Goal: Task Accomplishment & Management: Use online tool/utility

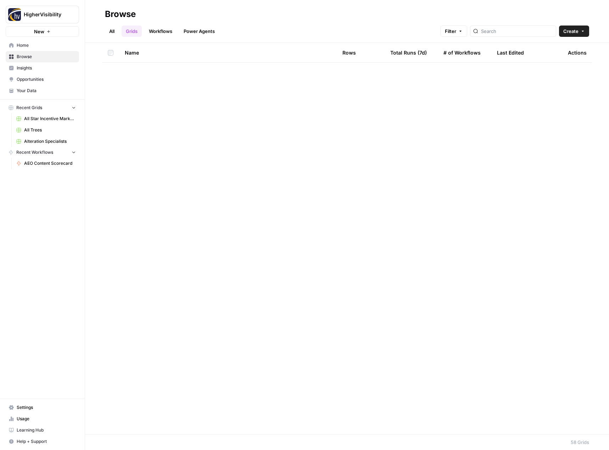
scroll to position [779, 0]
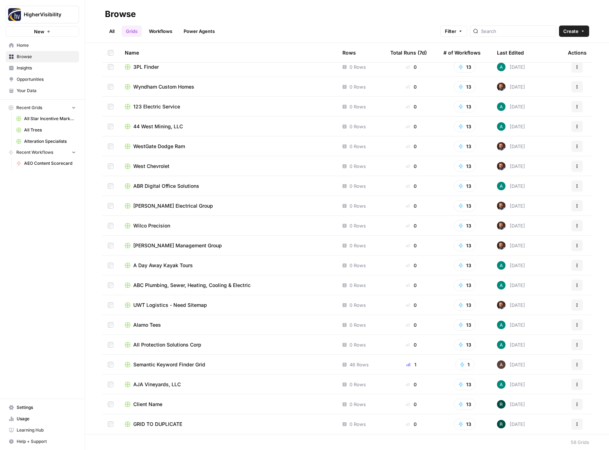
click at [575, 423] on icon "button" at bounding box center [577, 424] width 4 height 4
click at [542, 368] on span "Duplicate" at bounding box center [539, 365] width 57 height 7
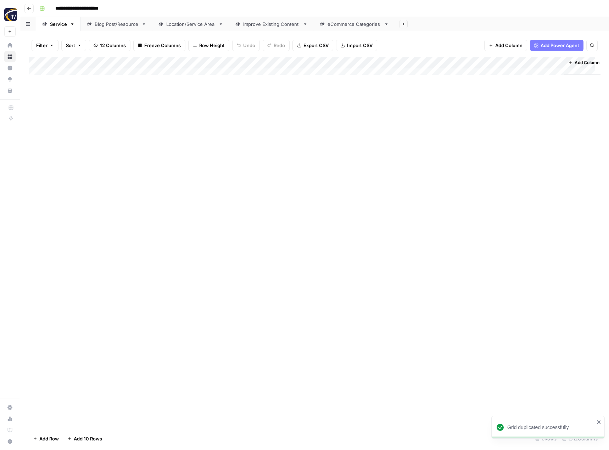
click at [75, 9] on input "**********" at bounding box center [88, 8] width 73 height 11
paste input "**********"
type input "**********"
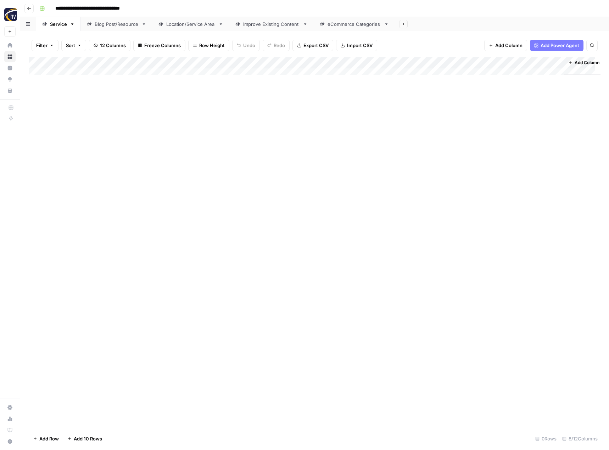
click at [123, 135] on div "Add Column" at bounding box center [314, 242] width 571 height 370
click at [165, 61] on div "Add Column" at bounding box center [314, 68] width 571 height 23
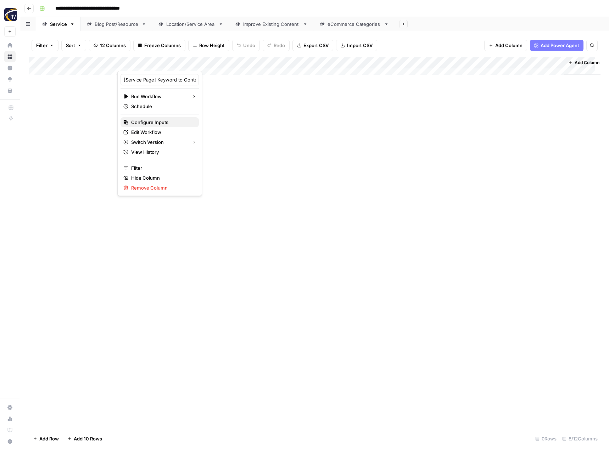
click at [150, 119] on span "Configure Inputs" at bounding box center [162, 122] width 62 height 7
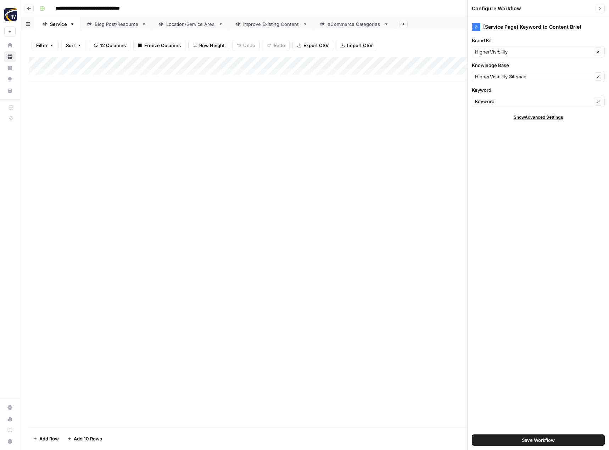
drag, startPoint x: 509, startPoint y: 45, endPoint x: 501, endPoint y: 53, distance: 11.3
click at [509, 45] on div "Brand Kit HigherVisibility Clear" at bounding box center [537, 47] width 133 height 21
click at [500, 53] on input "Brand Kit" at bounding box center [533, 51] width 117 height 7
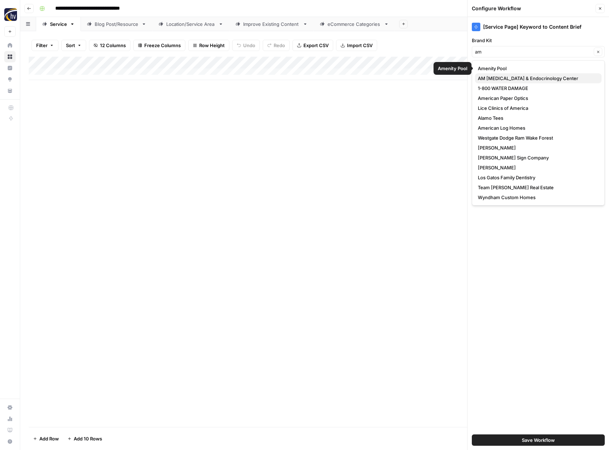
click at [496, 77] on span "AM [MEDICAL_DATA] & Endocrinology Center" at bounding box center [536, 78] width 118 height 7
type input "AM [MEDICAL_DATA] & Endocrinology Center"
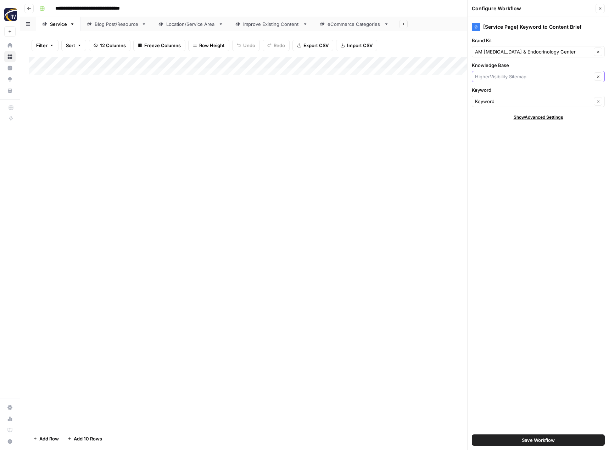
click at [496, 75] on input "Knowledge Base" at bounding box center [533, 76] width 117 height 7
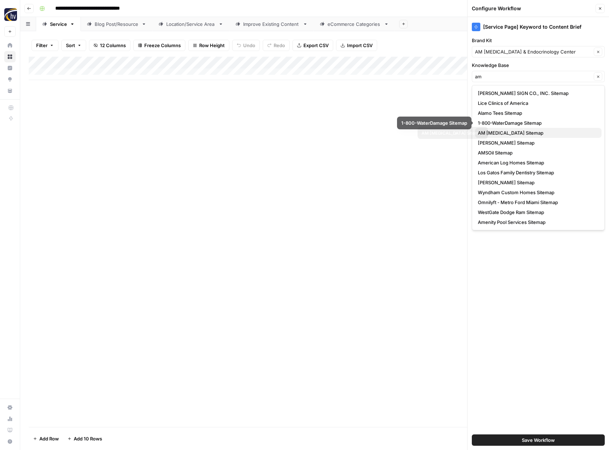
click at [499, 134] on span "AM [MEDICAL_DATA] Sitemap" at bounding box center [536, 132] width 118 height 7
type input "AM [MEDICAL_DATA] Sitemap"
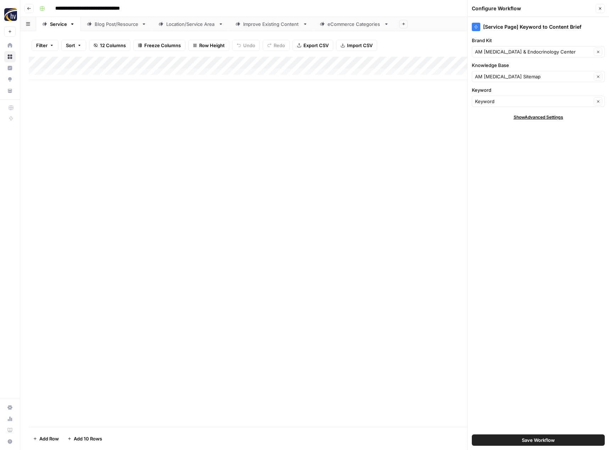
click at [525, 439] on span "Save Workflow" at bounding box center [537, 439] width 33 height 7
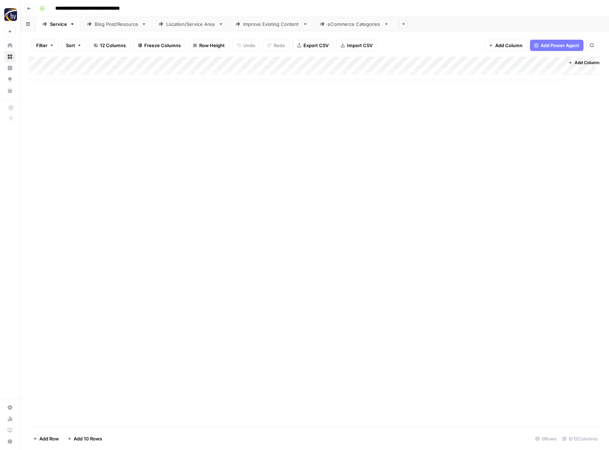
click at [485, 64] on div "Add Column" at bounding box center [314, 68] width 571 height 23
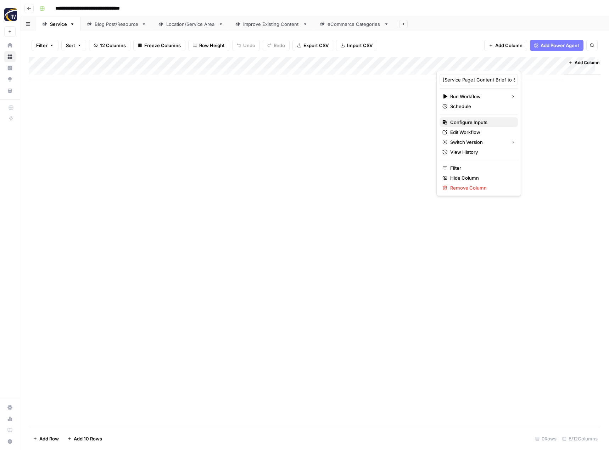
click at [460, 125] on span "Configure Inputs" at bounding box center [481, 122] width 62 height 7
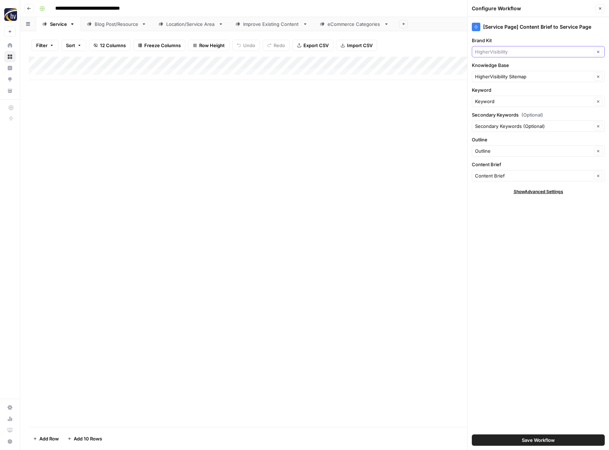
click at [499, 48] on input "Brand Kit" at bounding box center [533, 51] width 117 height 7
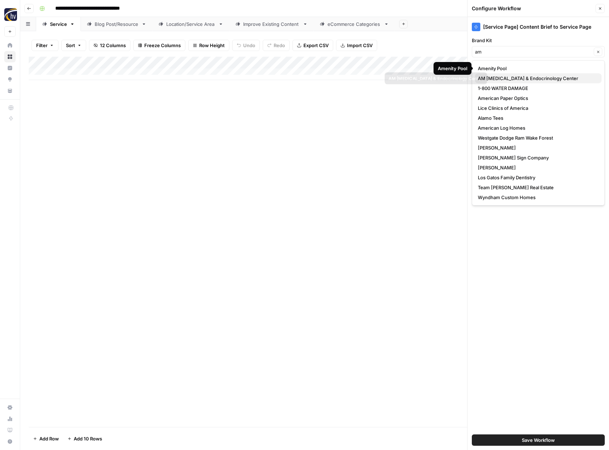
click at [498, 79] on span "AM [MEDICAL_DATA] & Endocrinology Center" at bounding box center [536, 78] width 118 height 7
type input "AM [MEDICAL_DATA] & Endocrinology Center"
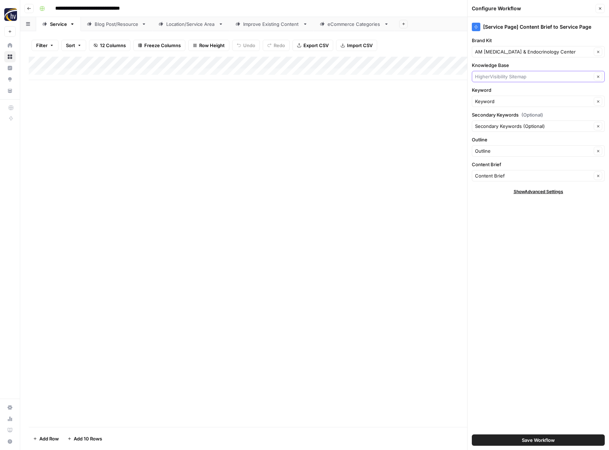
click at [498, 79] on input "Knowledge Base" at bounding box center [533, 76] width 117 height 7
click at [497, 89] on button "AM [MEDICAL_DATA] Sitemap" at bounding box center [538, 93] width 126 height 10
type input "AM [MEDICAL_DATA] Sitemap"
click at [522, 437] on span "Save Workflow" at bounding box center [537, 439] width 33 height 7
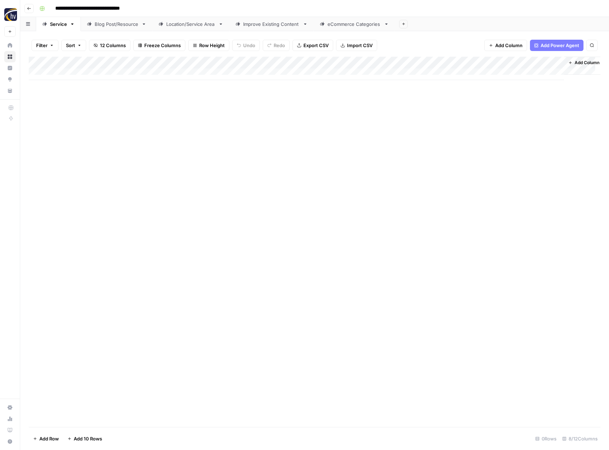
click at [130, 25] on div "Blog Post/Resource" at bounding box center [117, 24] width 44 height 7
click at [166, 64] on div "Add Column" at bounding box center [314, 68] width 571 height 23
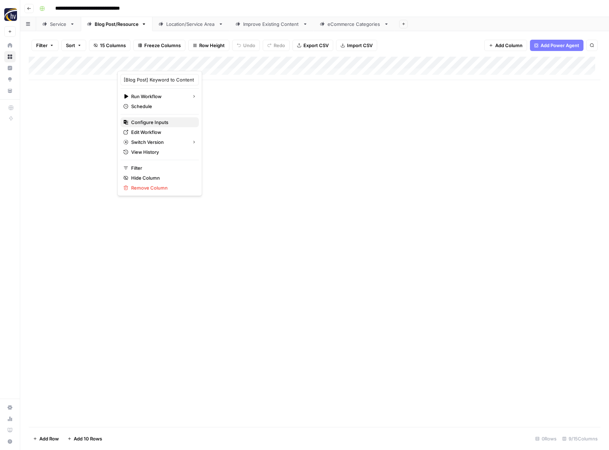
click at [150, 119] on span "Configure Inputs" at bounding box center [162, 122] width 62 height 7
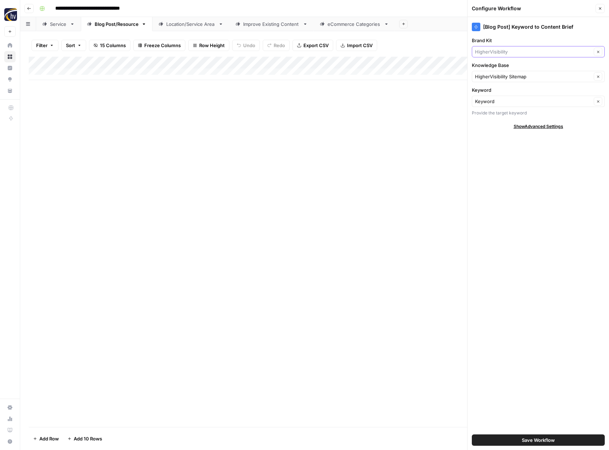
click at [518, 49] on input "Brand Kit" at bounding box center [533, 51] width 117 height 7
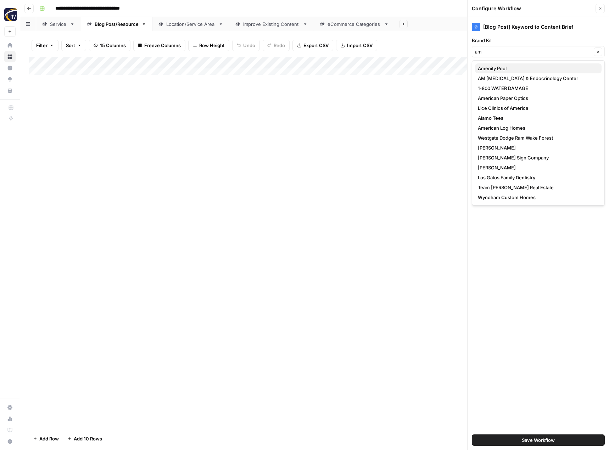
click at [520, 70] on span "Amenity Pool" at bounding box center [536, 68] width 118 height 7
type input "Amenity Pool"
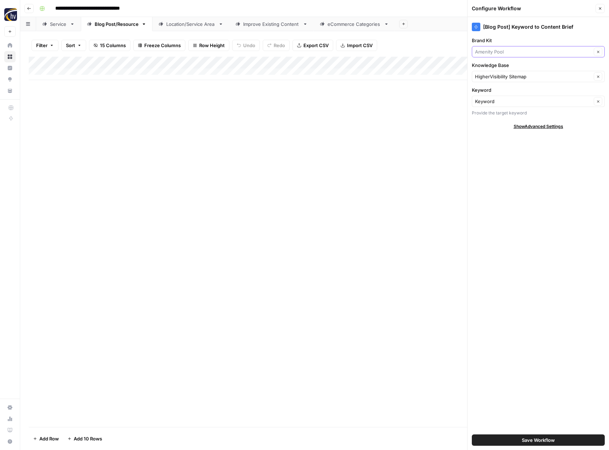
click at [515, 53] on input "Brand Kit" at bounding box center [533, 51] width 117 height 7
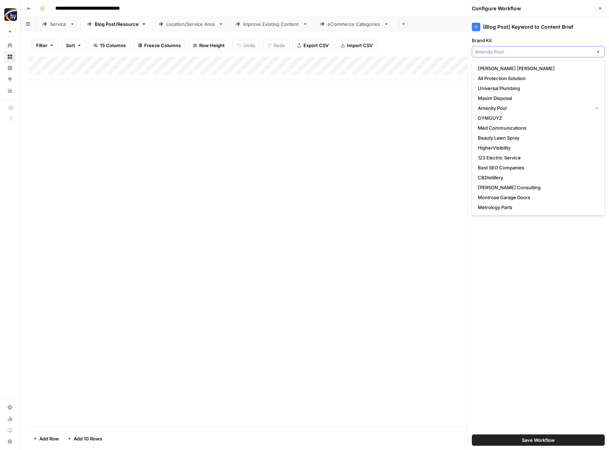
click at [515, 53] on input "Brand Kit" at bounding box center [533, 51] width 117 height 7
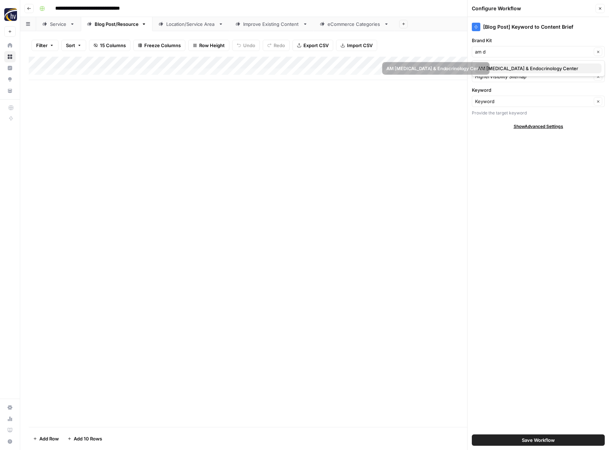
click at [516, 68] on span "AM [MEDICAL_DATA] & Endocrinology Center" at bounding box center [536, 68] width 118 height 7
type input "AM [MEDICAL_DATA] & Endocrinology Center"
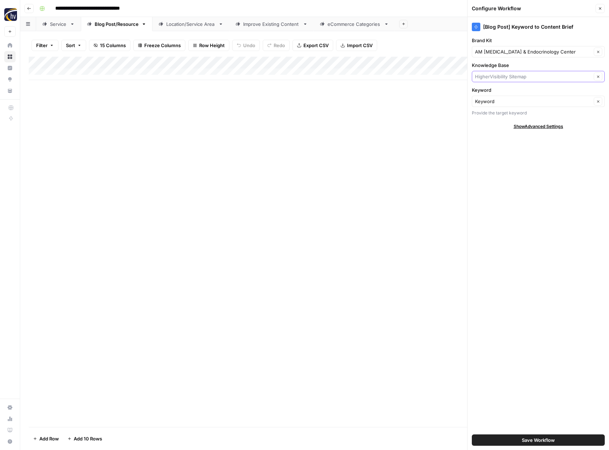
click at [509, 78] on input "Knowledge Base" at bounding box center [533, 76] width 117 height 7
click at [509, 88] on button "AM [MEDICAL_DATA] Sitemap" at bounding box center [538, 93] width 126 height 10
type input "AM [MEDICAL_DATA] Sitemap"
click at [533, 438] on span "Save Workflow" at bounding box center [537, 439] width 33 height 7
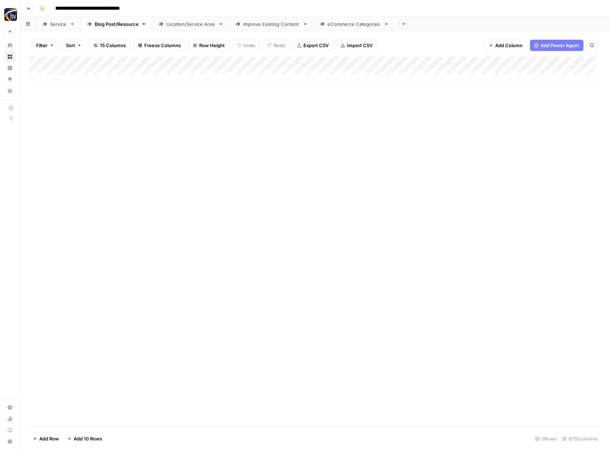
click at [549, 64] on div "Add Column" at bounding box center [314, 68] width 571 height 23
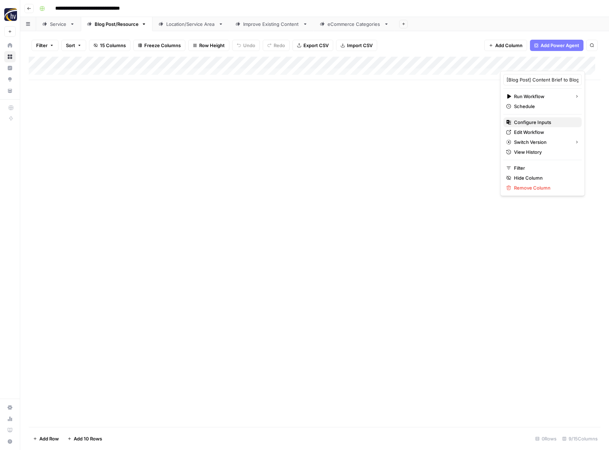
click at [520, 121] on span "Configure Inputs" at bounding box center [545, 122] width 62 height 7
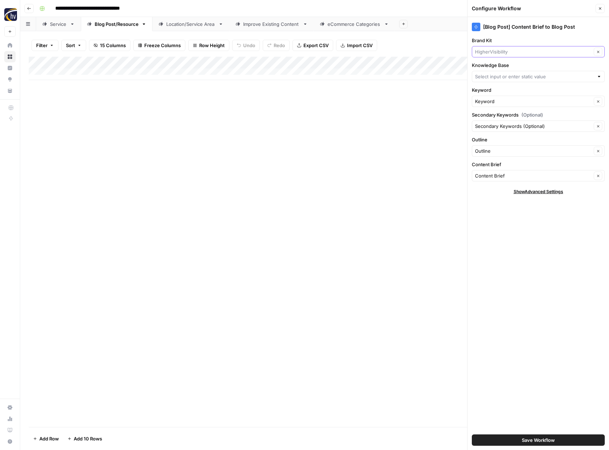
click at [499, 49] on input "Brand Kit" at bounding box center [533, 51] width 117 height 7
click at [502, 66] on span "AM [MEDICAL_DATA] & Endocrinology Center" at bounding box center [536, 68] width 118 height 7
type input "AM [MEDICAL_DATA] & Endocrinology Center"
click at [501, 75] on input "Knowledge Base" at bounding box center [534, 76] width 119 height 7
click at [501, 91] on span "AM [MEDICAL_DATA] Sitemap" at bounding box center [536, 93] width 118 height 7
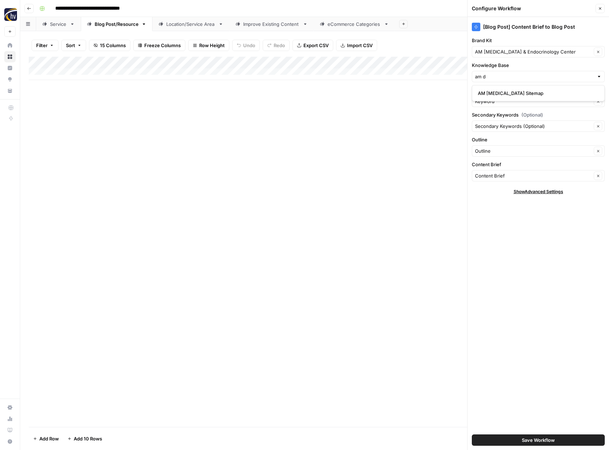
type input "AM [MEDICAL_DATA] Sitemap"
click at [541, 442] on span "Save Workflow" at bounding box center [537, 439] width 33 height 7
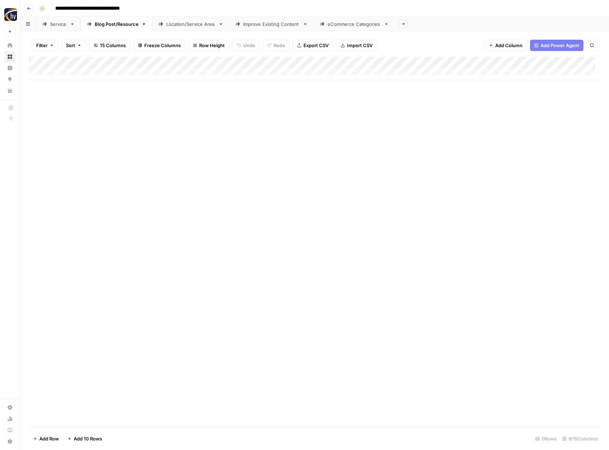
click at [198, 26] on div "Location/Service Area" at bounding box center [190, 24] width 49 height 7
click at [293, 61] on div "Add Column" at bounding box center [314, 68] width 571 height 23
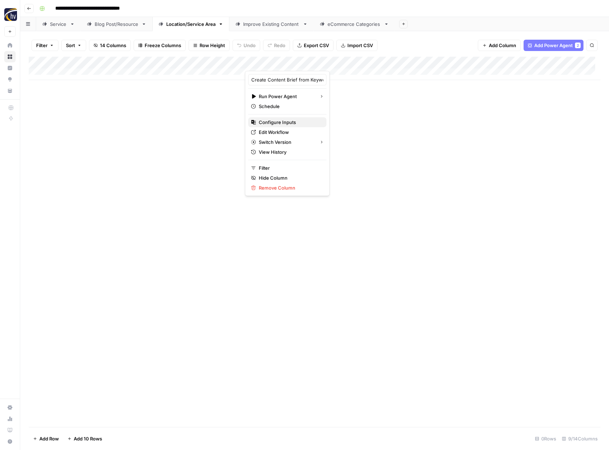
click at [275, 122] on span "Configure Inputs" at bounding box center [290, 122] width 62 height 7
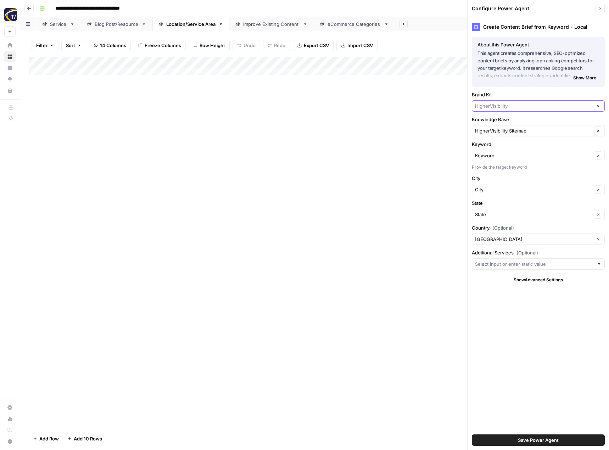
click at [497, 106] on input "Brand Kit" at bounding box center [533, 105] width 117 height 7
click at [500, 120] on span "AM [MEDICAL_DATA] & Endocrinology Center" at bounding box center [536, 122] width 118 height 7
type input "AM [MEDICAL_DATA] & Endocrinology Center"
click at [492, 126] on div "HigherVisibility Sitemap Clear" at bounding box center [537, 130] width 133 height 11
click at [496, 147] on span "AM [MEDICAL_DATA] Sitemap" at bounding box center [536, 147] width 118 height 7
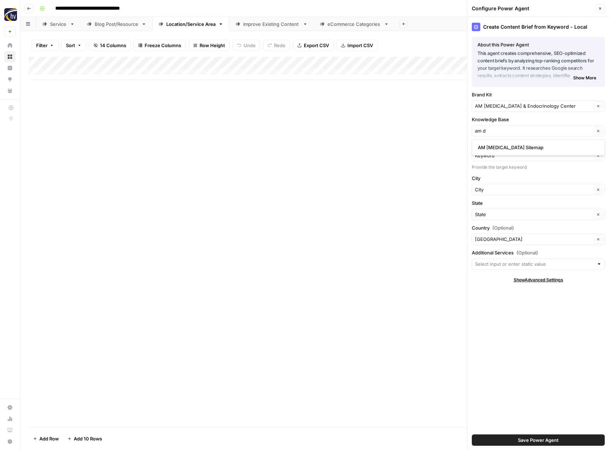
type input "AM [MEDICAL_DATA] Sitemap"
click at [517, 442] on button "Save Power Agent" at bounding box center [537, 439] width 133 height 11
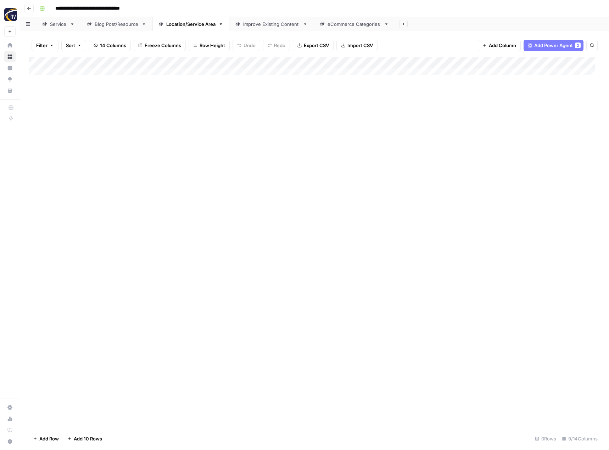
click at [549, 63] on div "Add Column" at bounding box center [314, 68] width 571 height 23
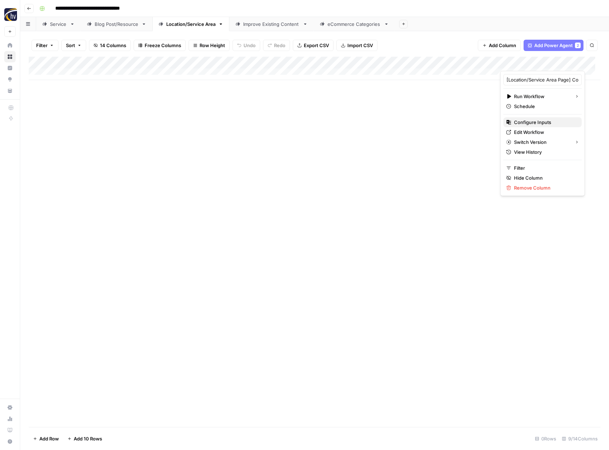
click at [531, 120] on span "Configure Inputs" at bounding box center [545, 122] width 62 height 7
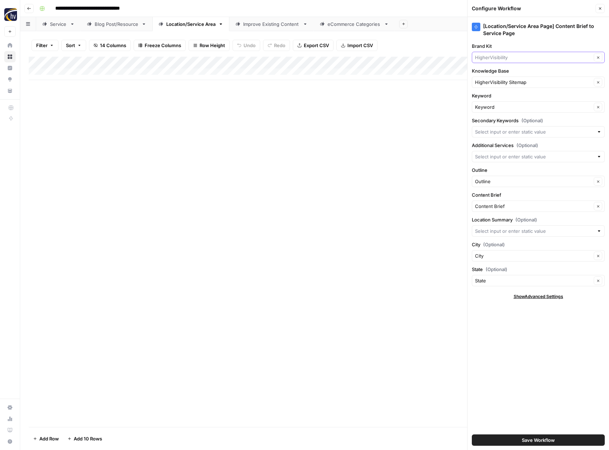
click at [505, 57] on input "Brand Kit" at bounding box center [533, 57] width 117 height 7
click at [505, 69] on button "AM [MEDICAL_DATA] & Endocrinology Center" at bounding box center [538, 74] width 126 height 10
type input "AM [MEDICAL_DATA] & Endocrinology Center"
click at [501, 80] on input "Knowledge Base" at bounding box center [533, 82] width 117 height 7
click at [504, 97] on span "AM [MEDICAL_DATA] Sitemap" at bounding box center [536, 98] width 118 height 7
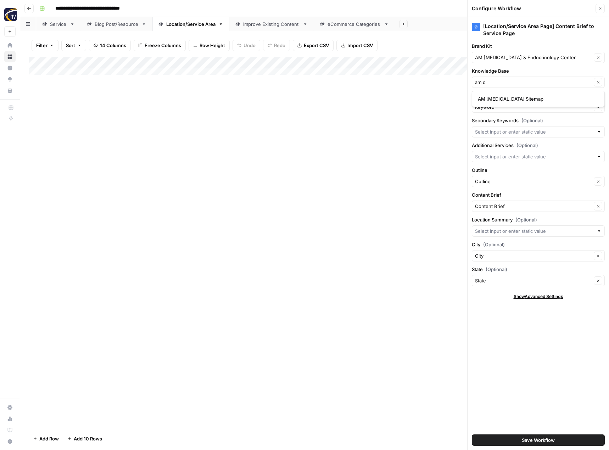
type input "AM [MEDICAL_DATA] Sitemap"
click at [539, 437] on span "Save Workflow" at bounding box center [537, 439] width 33 height 7
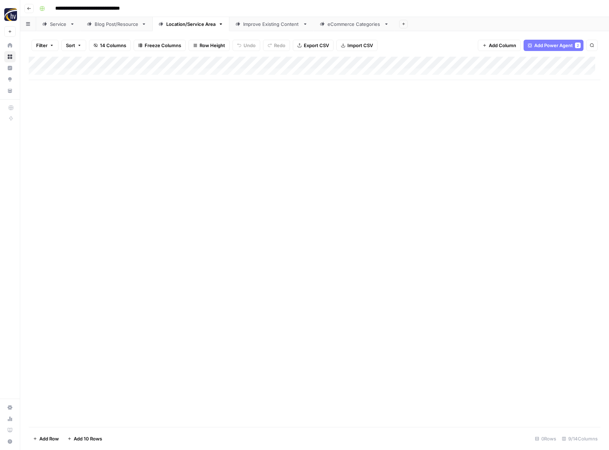
click at [272, 27] on div "Improve Existing Content" at bounding box center [271, 24] width 57 height 7
click at [444, 60] on div "Add Column" at bounding box center [314, 68] width 571 height 23
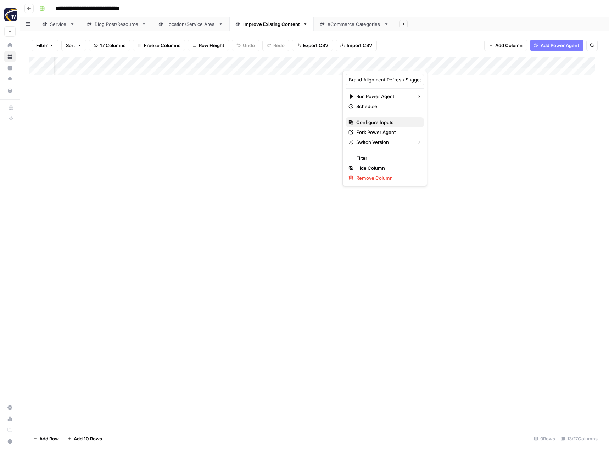
click at [375, 122] on span "Configure Inputs" at bounding box center [387, 122] width 62 height 7
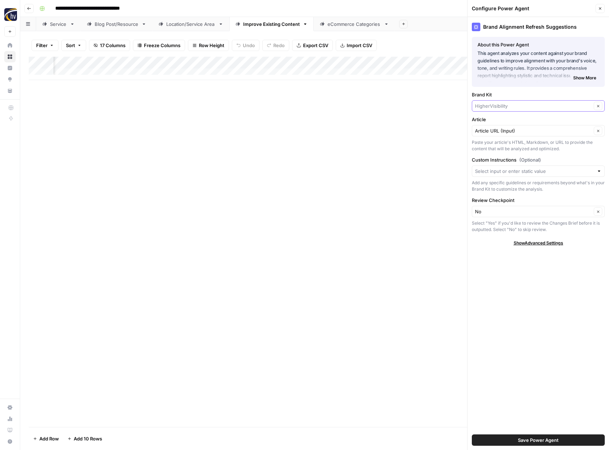
click at [502, 106] on input "Brand Kit" at bounding box center [533, 105] width 117 height 7
click at [500, 122] on span "AM [MEDICAL_DATA] & Endocrinology Center" at bounding box center [536, 122] width 118 height 7
type input "AM [MEDICAL_DATA] & Endocrinology Center"
click at [522, 437] on span "Save Power Agent" at bounding box center [538, 439] width 41 height 7
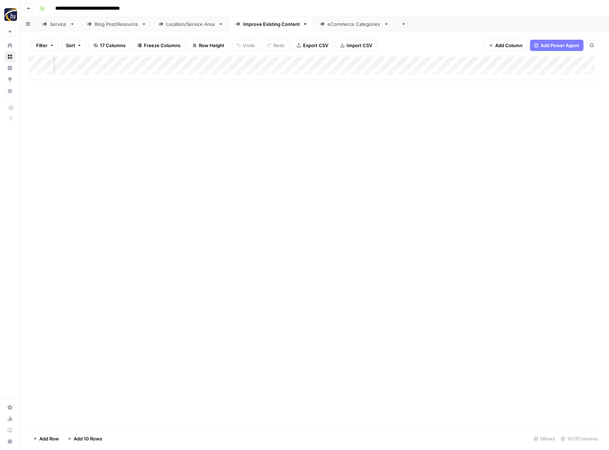
scroll to position [0, 460]
click at [436, 63] on div "Add Column" at bounding box center [314, 68] width 571 height 23
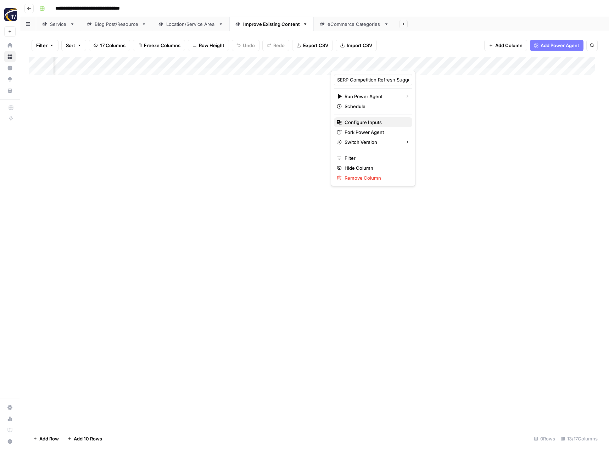
click at [380, 119] on span "Configure Inputs" at bounding box center [375, 122] width 62 height 7
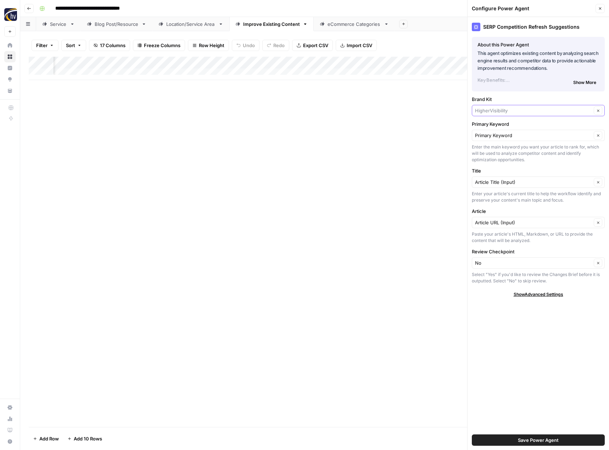
click at [480, 108] on input "Brand Kit" at bounding box center [533, 110] width 117 height 7
click at [491, 127] on span "AM [MEDICAL_DATA] & Endocrinology Center" at bounding box center [536, 127] width 118 height 7
type input "AM [MEDICAL_DATA] & Endocrinology Center"
click at [525, 441] on span "Save Power Agent" at bounding box center [538, 439] width 41 height 7
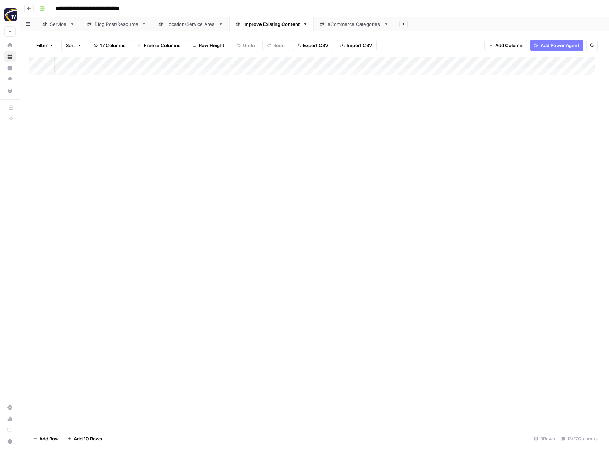
scroll to position [0, 576]
click at [494, 63] on div "Add Column" at bounding box center [314, 68] width 571 height 23
click at [439, 121] on span "Configure Inputs" at bounding box center [444, 122] width 62 height 7
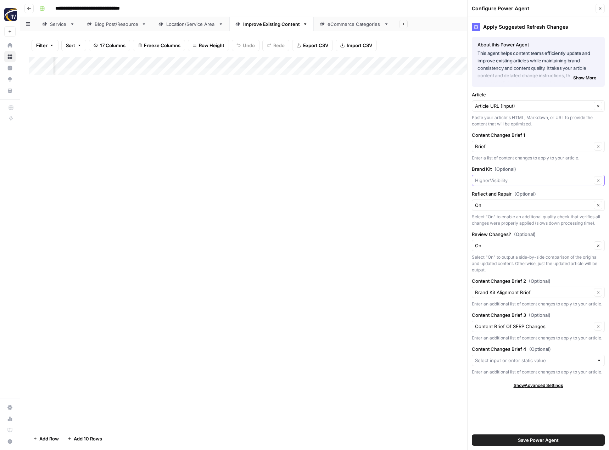
click at [492, 183] on input "Brand Kit (Optional)" at bounding box center [533, 180] width 117 height 7
click at [501, 193] on button "AM [MEDICAL_DATA] & Endocrinology Center" at bounding box center [538, 197] width 126 height 10
type input "AM [MEDICAL_DATA] & Endocrinology Center"
click at [531, 439] on span "Save Power Agent" at bounding box center [538, 439] width 41 height 7
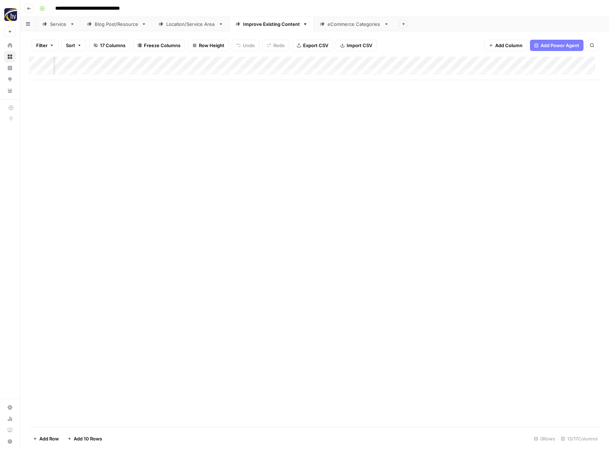
click at [350, 26] on div "eCommerce Categories" at bounding box center [353, 24] width 53 height 7
click at [347, 62] on div "Add Column" at bounding box center [314, 68] width 571 height 23
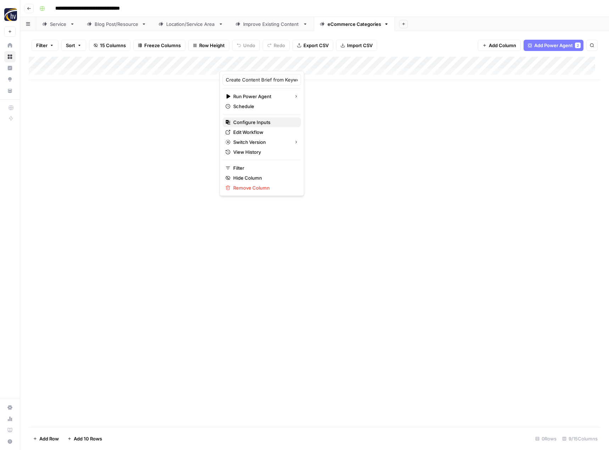
click at [274, 122] on span "Configure Inputs" at bounding box center [264, 122] width 62 height 7
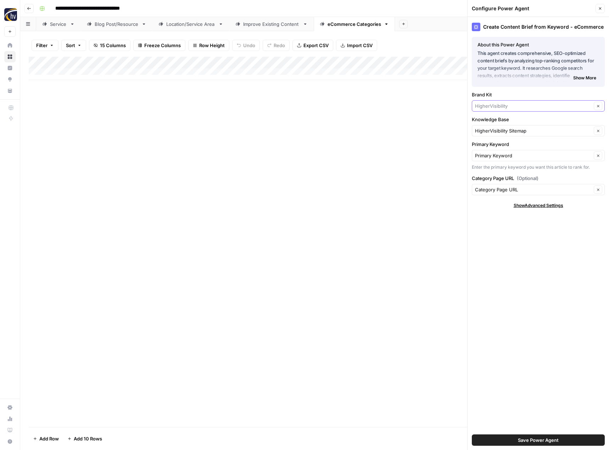
click at [494, 102] on input "Brand Kit" at bounding box center [533, 105] width 117 height 7
click at [502, 123] on span "AM [MEDICAL_DATA] & Endocrinology Center" at bounding box center [536, 122] width 118 height 7
type input "AM [MEDICAL_DATA] & Endocrinology Center"
click at [535, 440] on span "Save Power Agent" at bounding box center [538, 439] width 41 height 7
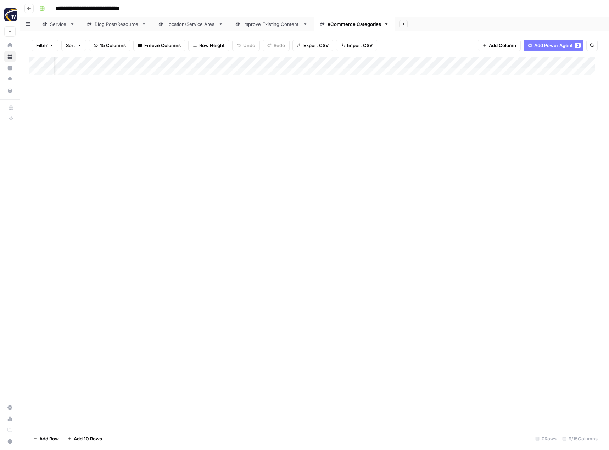
scroll to position [0, 217]
click at [538, 62] on div "Add Column" at bounding box center [314, 68] width 571 height 23
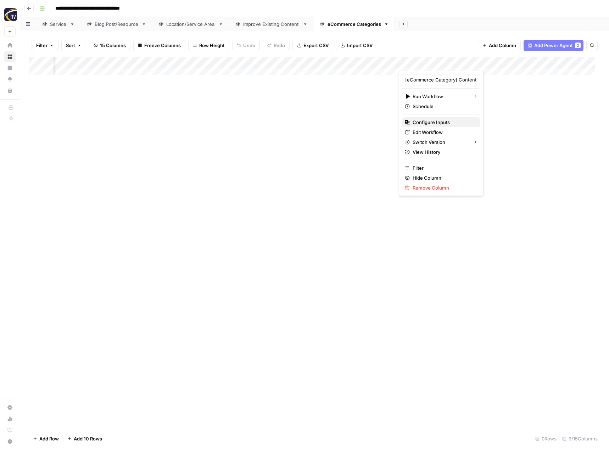
click at [432, 126] on button "Configure Inputs" at bounding box center [441, 122] width 78 height 10
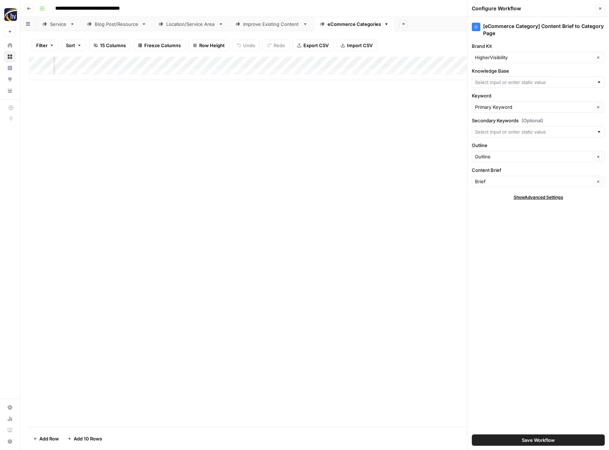
click at [517, 63] on div "[eCommerce Category] Content Brief to Category Page Brand Kit HigherVisibility …" at bounding box center [537, 233] width 141 height 433
click at [517, 59] on input "Brand Kit" at bounding box center [533, 57] width 117 height 7
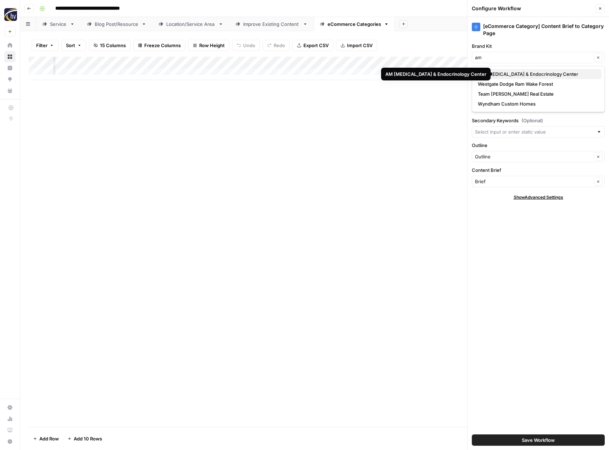
click at [516, 71] on span "AM [MEDICAL_DATA] & Endocrinology Center" at bounding box center [536, 73] width 118 height 7
type input "AM [MEDICAL_DATA] & Endocrinology Center"
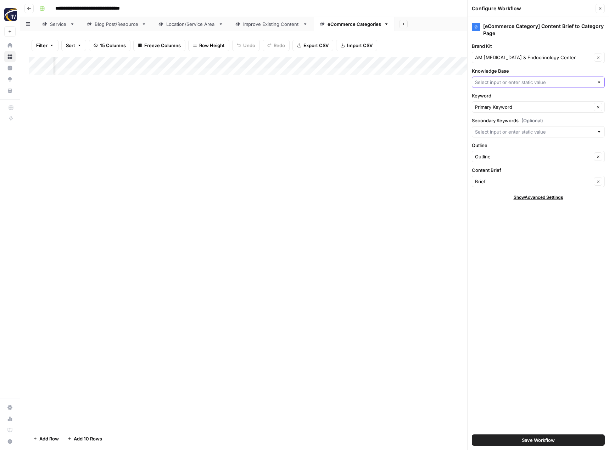
click at [499, 81] on input "Knowledge Base" at bounding box center [534, 82] width 119 height 7
click at [499, 97] on span "AM [MEDICAL_DATA] Sitemap" at bounding box center [536, 98] width 118 height 7
type input "AM [MEDICAL_DATA] Sitemap"
click at [540, 440] on span "Save Workflow" at bounding box center [537, 439] width 33 height 7
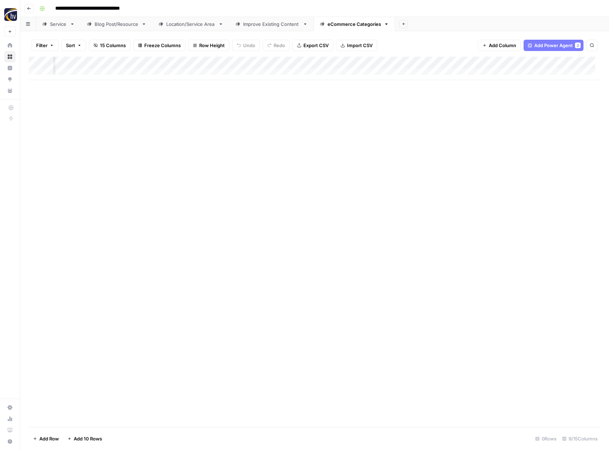
click at [429, 290] on div "Add Column" at bounding box center [314, 242] width 571 height 370
click at [30, 9] on icon "button" at bounding box center [29, 8] width 4 height 4
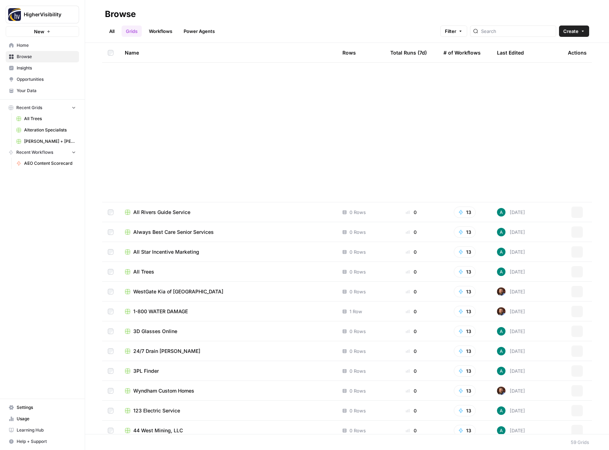
scroll to position [799, 0]
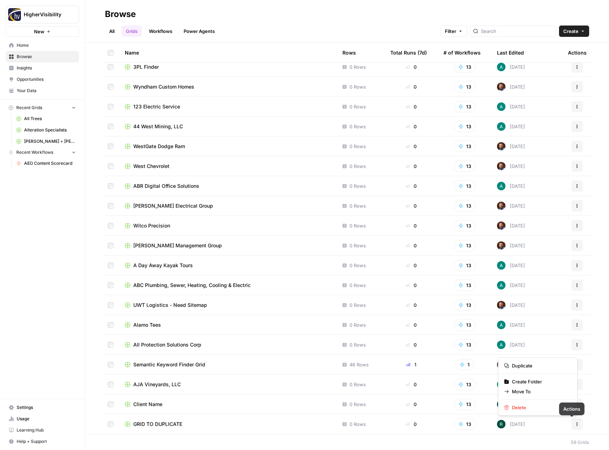
click at [574, 423] on button "Actions" at bounding box center [576, 423] width 11 height 11
click at [527, 368] on span "Duplicate" at bounding box center [539, 365] width 57 height 7
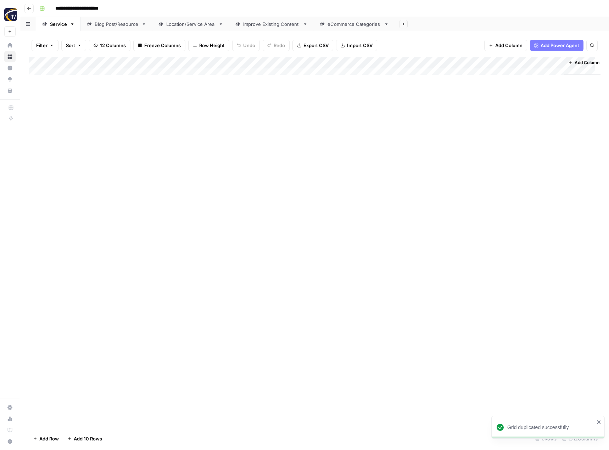
click at [87, 9] on input "**********" at bounding box center [88, 8] width 73 height 11
paste input "*"
type input "**********"
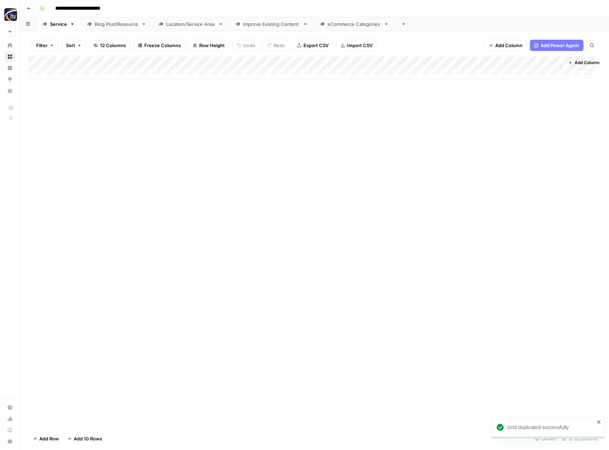
click at [176, 159] on div "Add Column" at bounding box center [314, 242] width 571 height 370
click at [168, 61] on div "Add Column" at bounding box center [314, 68] width 571 height 23
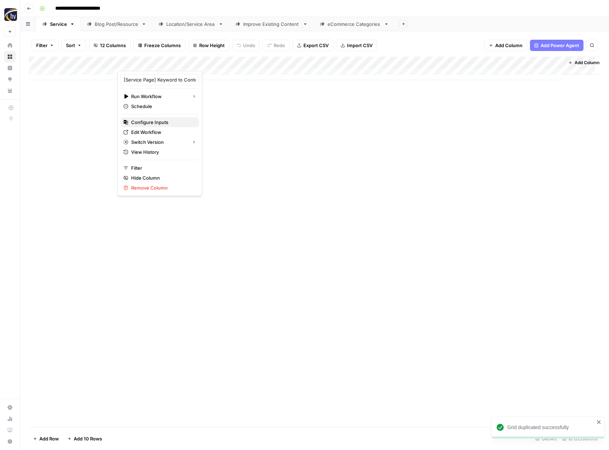
click at [150, 125] on span "Configure Inputs" at bounding box center [162, 122] width 62 height 7
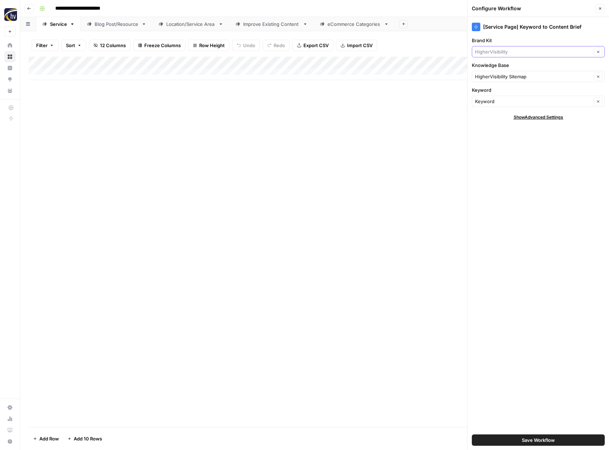
click at [503, 50] on input "Brand Kit" at bounding box center [533, 51] width 117 height 7
click at [506, 66] on span "[PERSON_NAME]" at bounding box center [536, 68] width 118 height 7
type input "[PERSON_NAME]"
click at [500, 76] on input "Knowledge Base" at bounding box center [533, 76] width 117 height 7
click at [497, 94] on span "[PERSON_NAME] Sitemap" at bounding box center [536, 93] width 118 height 7
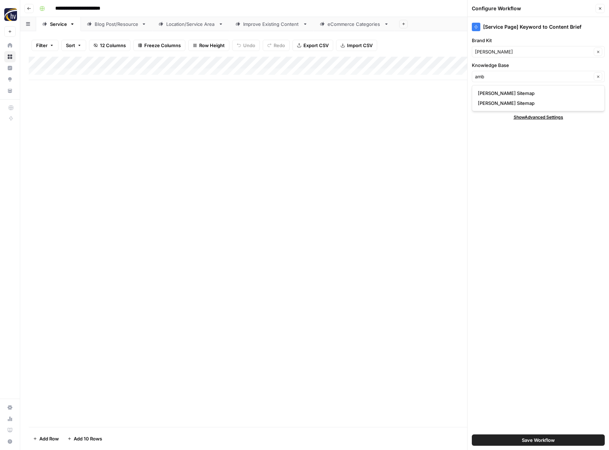
type input "[PERSON_NAME] Sitemap"
click at [523, 437] on span "Save Workflow" at bounding box center [537, 439] width 33 height 7
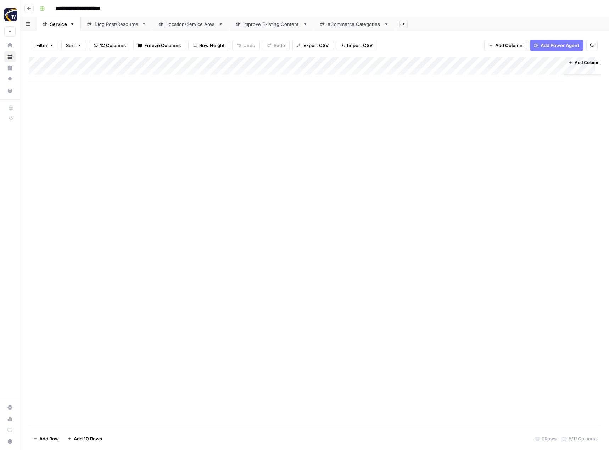
click at [486, 63] on div "Add Column" at bounding box center [314, 68] width 571 height 23
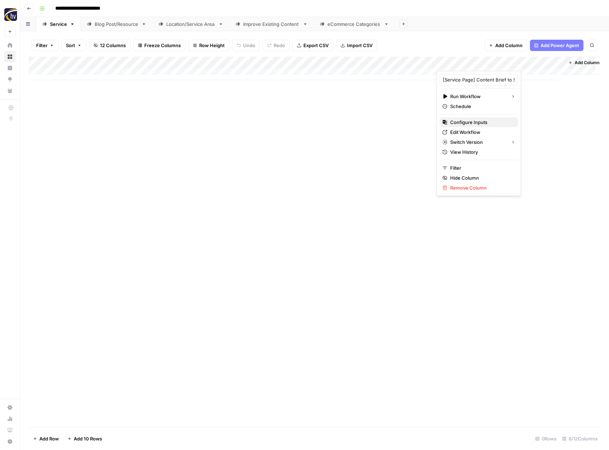
click at [468, 122] on span "Configure Inputs" at bounding box center [481, 122] width 62 height 7
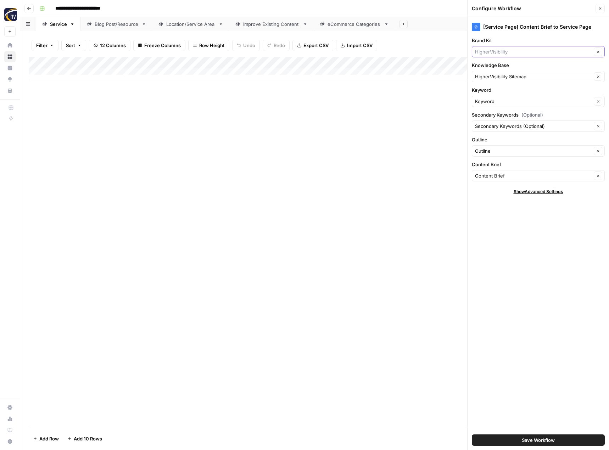
click at [502, 52] on input "Brand Kit" at bounding box center [533, 51] width 117 height 7
click at [499, 68] on span "[PERSON_NAME]" at bounding box center [536, 68] width 118 height 7
type input "[PERSON_NAME]"
click at [494, 76] on input "Knowledge Base" at bounding box center [533, 76] width 117 height 7
click at [494, 90] on span "[PERSON_NAME] Sitemap" at bounding box center [536, 93] width 118 height 7
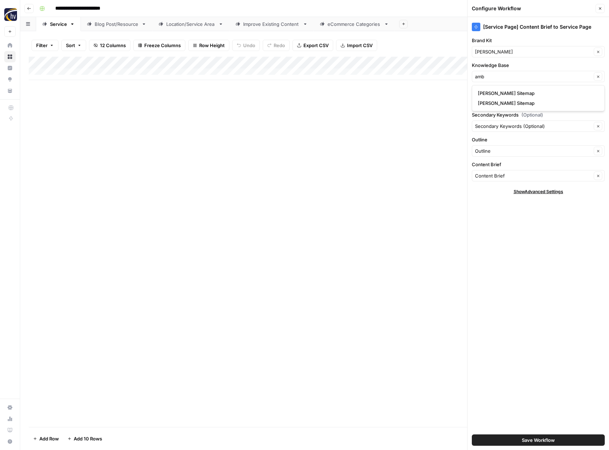
type input "[PERSON_NAME] Sitemap"
click at [511, 436] on button "Save Workflow" at bounding box center [537, 439] width 133 height 11
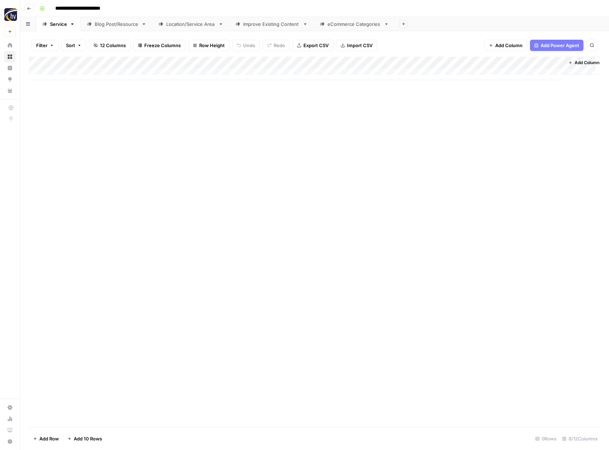
click at [119, 24] on div "Blog Post/Resource" at bounding box center [117, 24] width 44 height 7
click at [166, 61] on div "Add Column" at bounding box center [314, 68] width 571 height 23
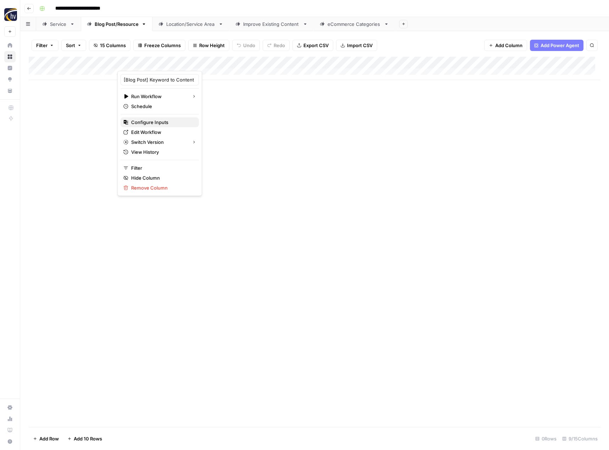
click at [164, 125] on span "Configure Inputs" at bounding box center [162, 122] width 62 height 7
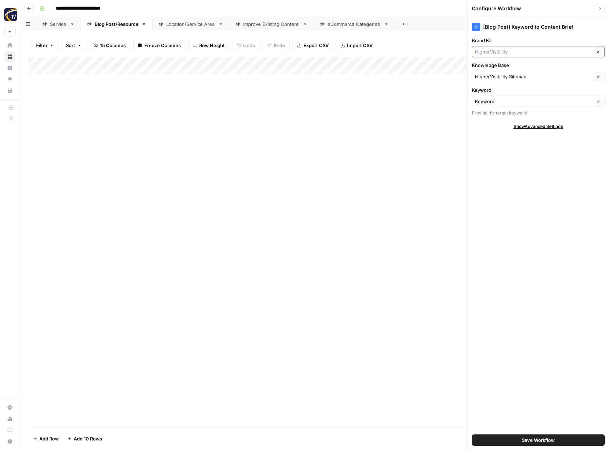
click at [510, 52] on input "Brand Kit" at bounding box center [533, 51] width 117 height 7
click at [506, 69] on span "[PERSON_NAME]" at bounding box center [536, 68] width 118 height 7
type input "[PERSON_NAME]"
click at [501, 78] on input "Knowledge Base" at bounding box center [533, 76] width 117 height 7
click at [501, 90] on span "[PERSON_NAME] Sitemap" at bounding box center [536, 93] width 118 height 7
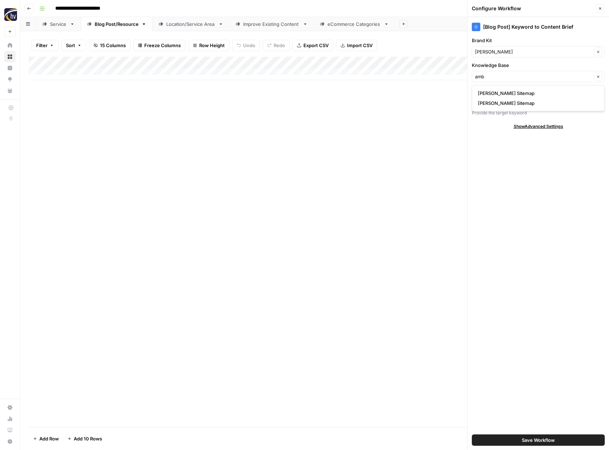
type input "[PERSON_NAME] Sitemap"
click at [516, 441] on button "Save Workflow" at bounding box center [537, 439] width 133 height 11
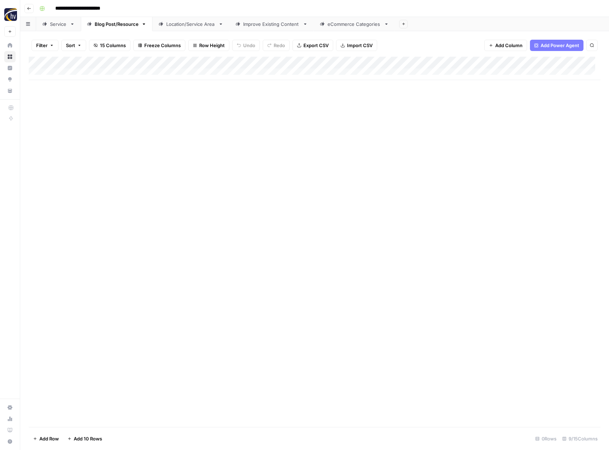
click at [549, 64] on div "Add Column" at bounding box center [314, 68] width 571 height 23
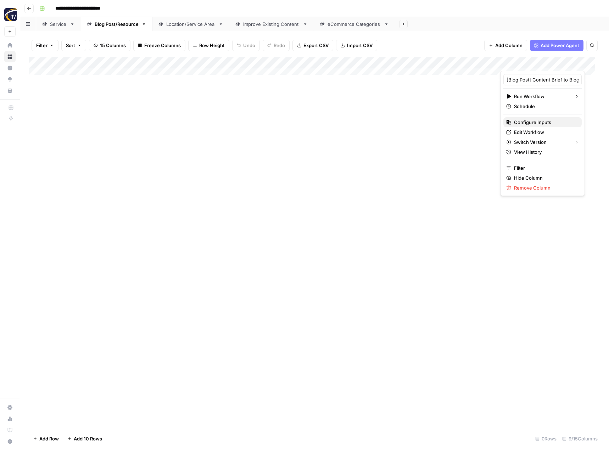
click at [529, 121] on span "Configure Inputs" at bounding box center [545, 122] width 62 height 7
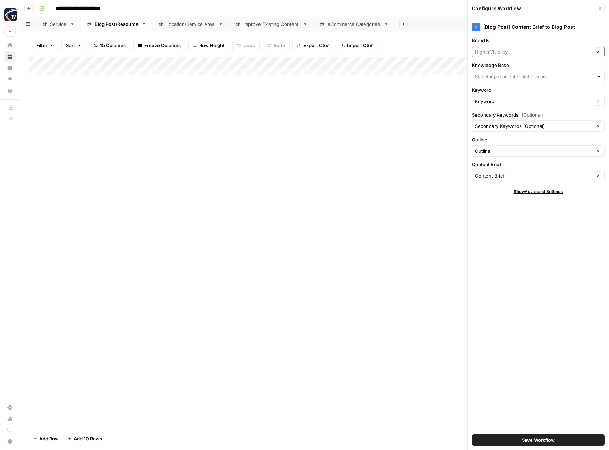
click at [507, 53] on input "Brand Kit" at bounding box center [533, 51] width 117 height 7
click at [508, 72] on span "[PERSON_NAME]" at bounding box center [536, 68] width 118 height 7
type input "[PERSON_NAME]"
click at [505, 78] on input "Knowledge Base" at bounding box center [534, 76] width 119 height 7
click at [522, 93] on span "[PERSON_NAME] Sitemap" at bounding box center [536, 93] width 118 height 7
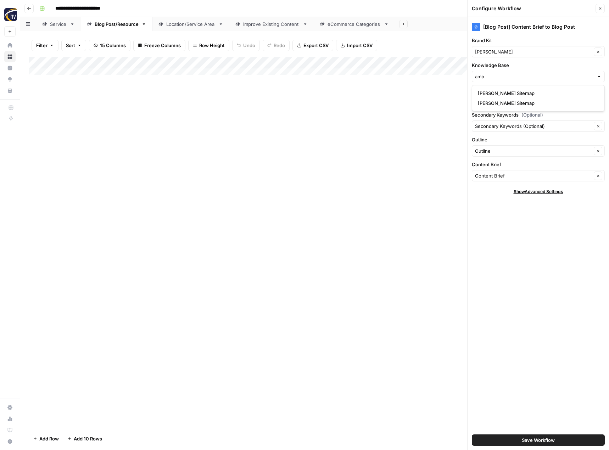
type input "[PERSON_NAME] Sitemap"
click at [519, 439] on button "Save Workflow" at bounding box center [537, 439] width 133 height 11
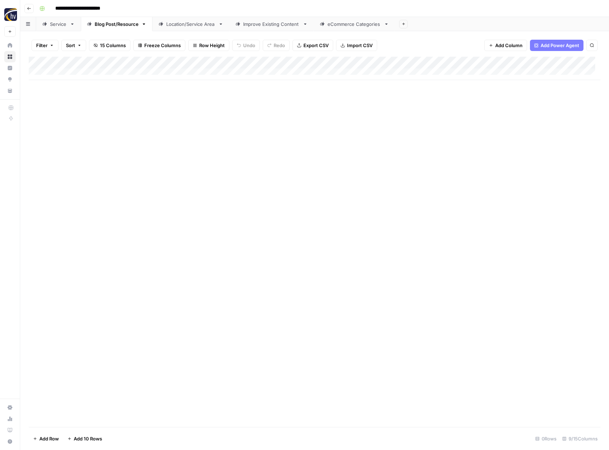
click at [190, 25] on div "Location/Service Area" at bounding box center [190, 24] width 49 height 7
click at [295, 61] on div "Add Column" at bounding box center [314, 68] width 571 height 23
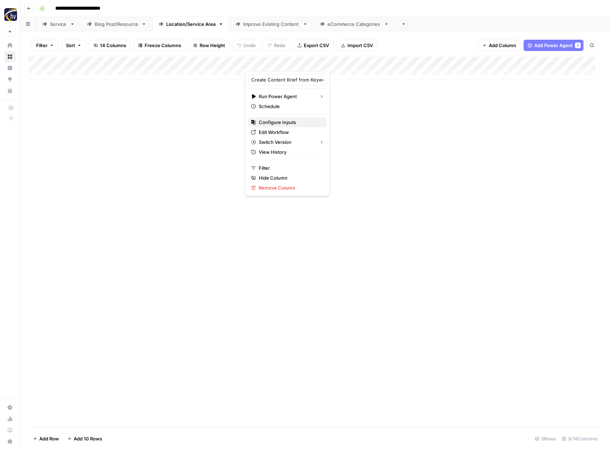
click at [275, 120] on span "Configure Inputs" at bounding box center [290, 122] width 62 height 7
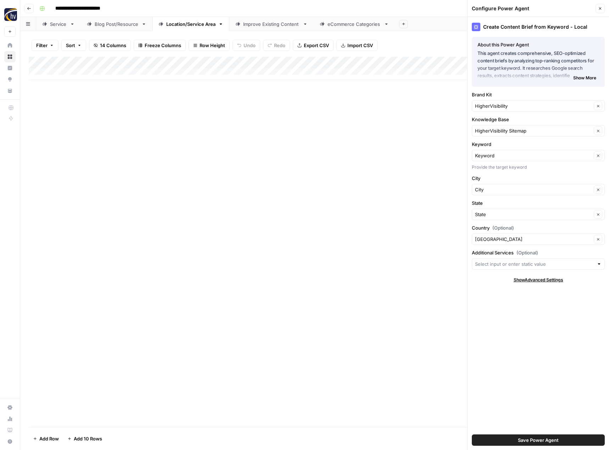
click at [501, 109] on div "HigherVisibility Clear" at bounding box center [537, 105] width 133 height 11
click at [505, 118] on button "[PERSON_NAME]" at bounding box center [538, 123] width 126 height 10
type input "[PERSON_NAME]"
click at [501, 126] on div "HigherVisibility Sitemap Clear" at bounding box center [537, 130] width 133 height 11
click at [502, 149] on span "[PERSON_NAME] Sitemap" at bounding box center [536, 147] width 118 height 7
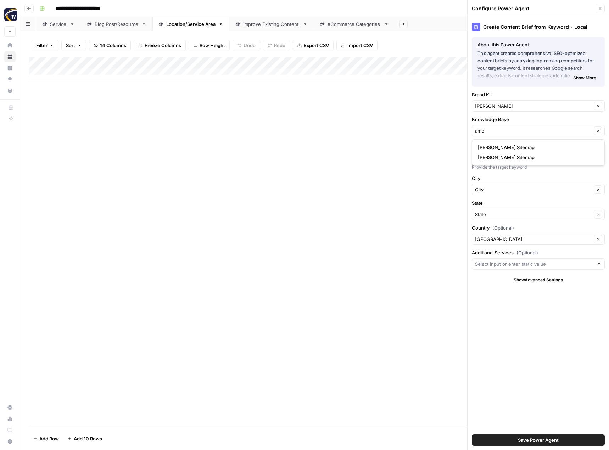
type input "[PERSON_NAME] Sitemap"
click at [521, 439] on span "Save Power Agent" at bounding box center [538, 439] width 41 height 7
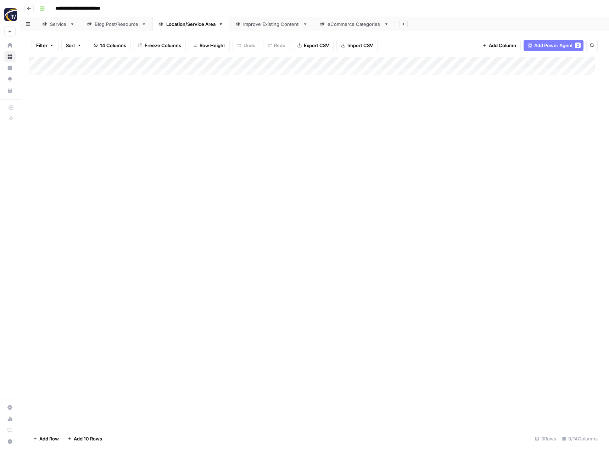
click at [549, 63] on div "Add Column" at bounding box center [314, 68] width 571 height 23
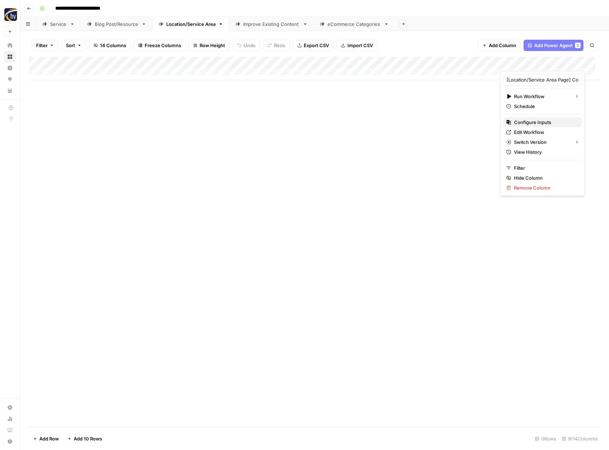
click at [517, 124] on span "Configure Inputs" at bounding box center [545, 122] width 62 height 7
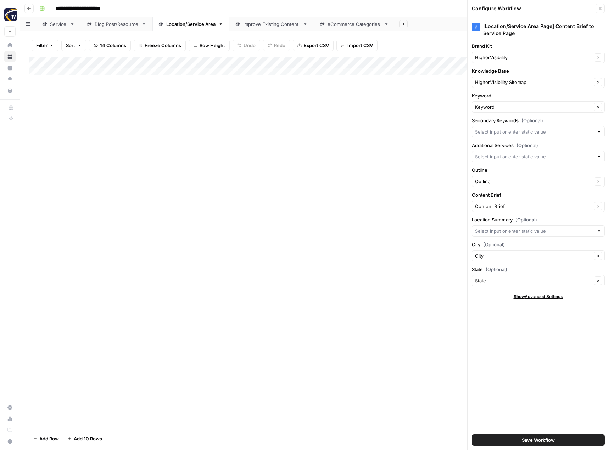
click at [528, 61] on div "HigherVisibility Clear" at bounding box center [537, 57] width 133 height 11
click at [518, 72] on span "[PERSON_NAME]" at bounding box center [536, 73] width 118 height 7
type input "[PERSON_NAME]"
click at [508, 82] on input "Knowledge Base" at bounding box center [533, 82] width 117 height 7
click at [505, 98] on span "[PERSON_NAME] Sitemap" at bounding box center [536, 98] width 118 height 7
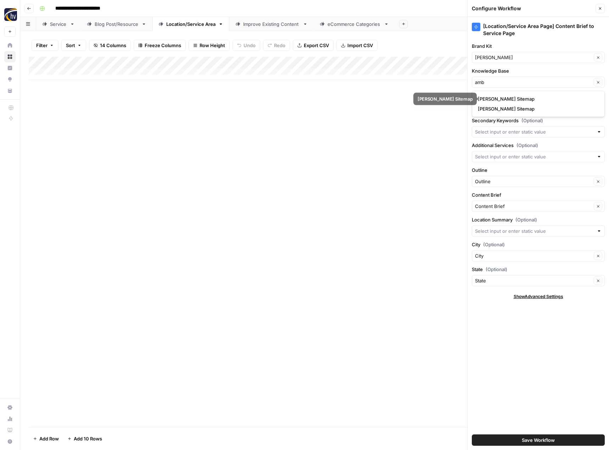
type input "[PERSON_NAME] Sitemap"
click at [529, 440] on span "Save Workflow" at bounding box center [537, 439] width 33 height 7
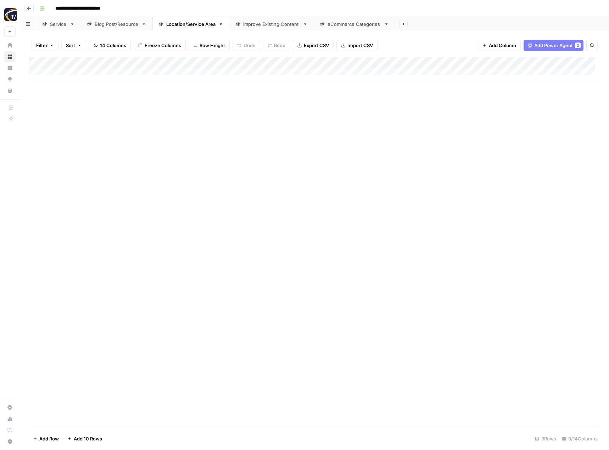
click at [261, 24] on div "Improve Existing Content" at bounding box center [271, 24] width 57 height 7
click at [389, 63] on div "Add Column" at bounding box center [314, 68] width 571 height 23
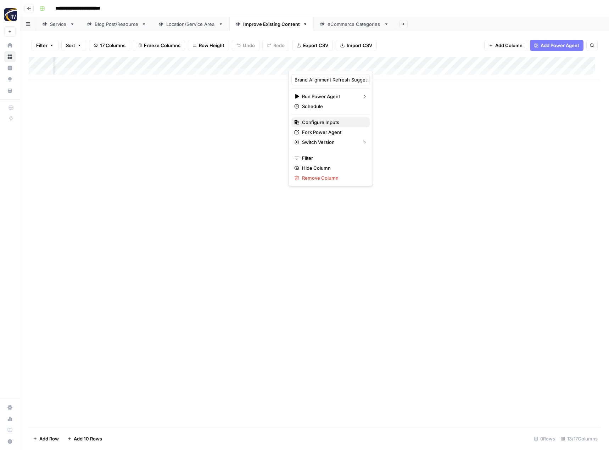
click at [324, 121] on span "Configure Inputs" at bounding box center [333, 122] width 62 height 7
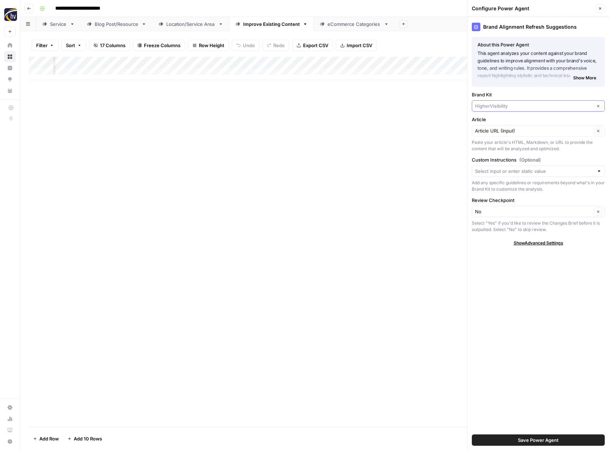
click at [487, 105] on input "Brand Kit" at bounding box center [533, 105] width 117 height 7
click at [488, 126] on button "[PERSON_NAME]" at bounding box center [538, 123] width 126 height 10
type input "[PERSON_NAME]"
click at [545, 438] on span "Save Power Agent" at bounding box center [538, 439] width 41 height 7
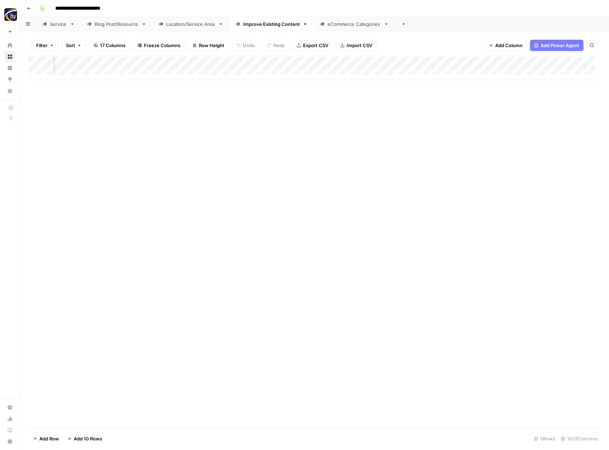
click at [575, 63] on div "Add Column" at bounding box center [314, 68] width 571 height 23
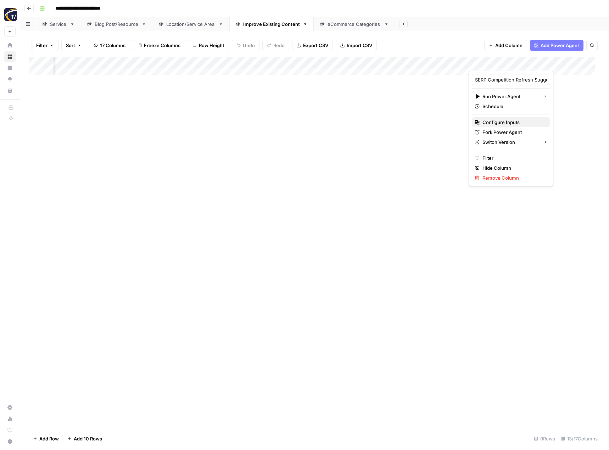
click at [526, 122] on span "Configure Inputs" at bounding box center [513, 122] width 62 height 7
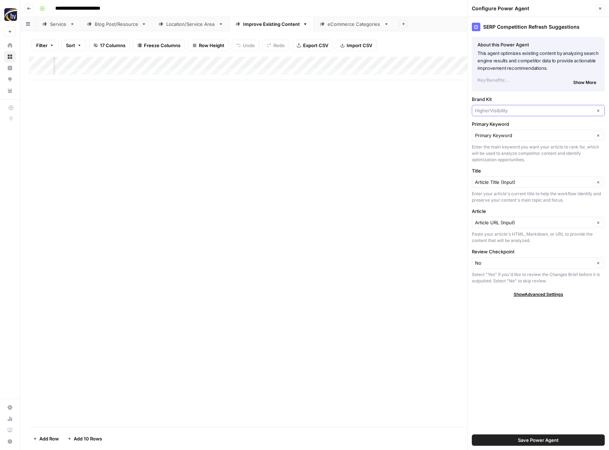
click at [530, 112] on input "Brand Kit" at bounding box center [533, 110] width 117 height 7
click at [509, 126] on span "[PERSON_NAME]" at bounding box center [536, 127] width 118 height 7
type input "[PERSON_NAME]"
click at [546, 441] on span "Save Power Agent" at bounding box center [538, 439] width 41 height 7
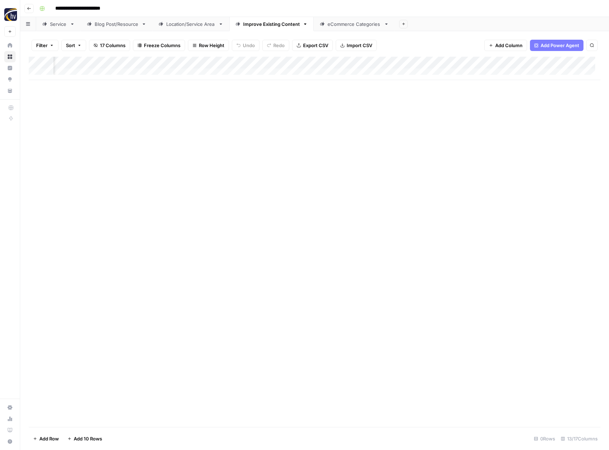
scroll to position [0, 587]
click at [484, 62] on div "Add Column" at bounding box center [314, 68] width 571 height 23
click at [436, 123] on span "Configure Inputs" at bounding box center [433, 122] width 62 height 7
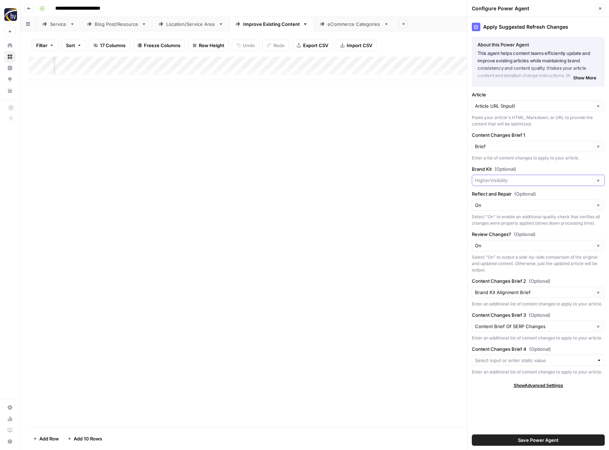
click at [493, 183] on input "Brand Kit (Optional)" at bounding box center [533, 180] width 117 height 7
click at [506, 201] on button "[PERSON_NAME]" at bounding box center [538, 197] width 126 height 10
type input "[PERSON_NAME]"
click at [543, 442] on span "Save Power Agent" at bounding box center [538, 439] width 41 height 7
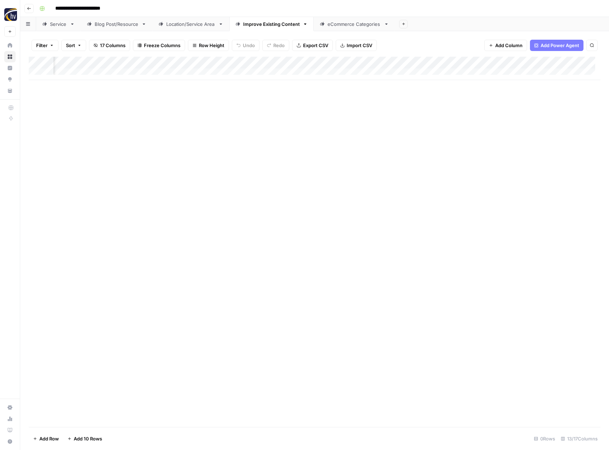
click at [331, 24] on div "eCommerce Categories" at bounding box center [353, 24] width 53 height 7
click at [346, 62] on div "Add Column" at bounding box center [314, 68] width 571 height 23
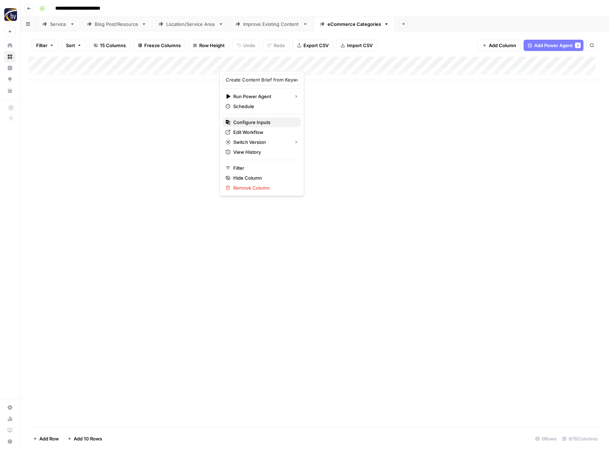
click at [284, 120] on div "Configure Inputs" at bounding box center [261, 122] width 73 height 7
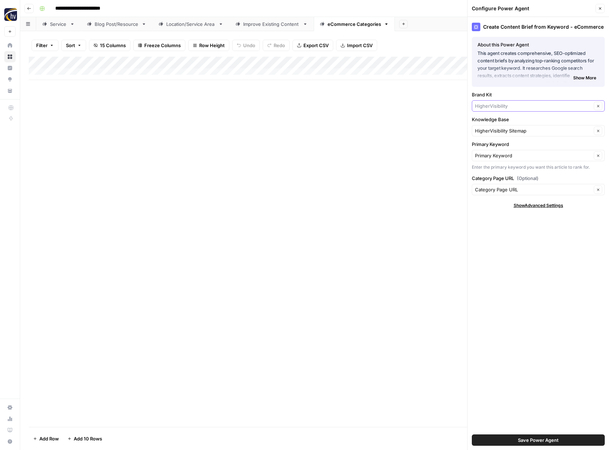
click at [497, 104] on input "Brand Kit" at bounding box center [533, 105] width 117 height 7
click at [494, 121] on span "[PERSON_NAME]" at bounding box center [536, 122] width 118 height 7
type input "[PERSON_NAME]"
click at [492, 125] on div "Knowledge Base HigherVisibility Sitemap Clear" at bounding box center [537, 126] width 133 height 21
click at [492, 130] on input "Knowledge Base" at bounding box center [533, 130] width 117 height 7
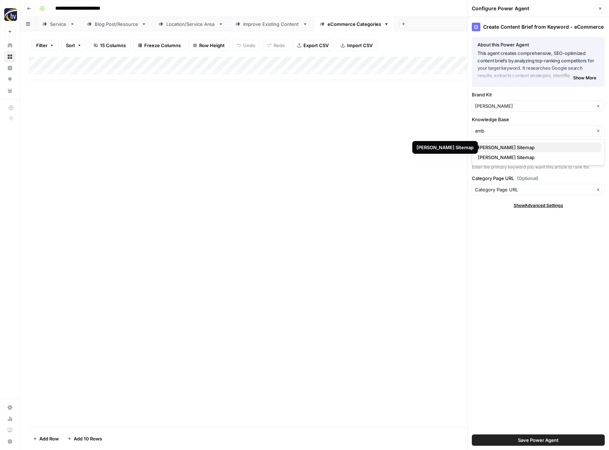
click at [495, 149] on span "[PERSON_NAME] Sitemap" at bounding box center [536, 147] width 118 height 7
type input "[PERSON_NAME] Sitemap"
click at [529, 437] on span "Save Power Agent" at bounding box center [538, 439] width 41 height 7
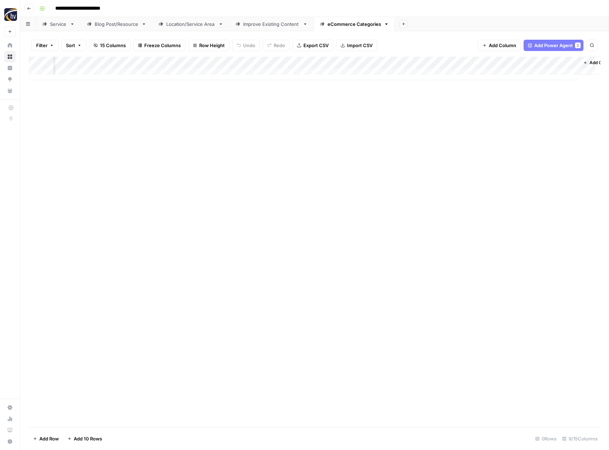
scroll to position [0, 266]
click at [488, 64] on div "Add Column" at bounding box center [314, 68] width 571 height 23
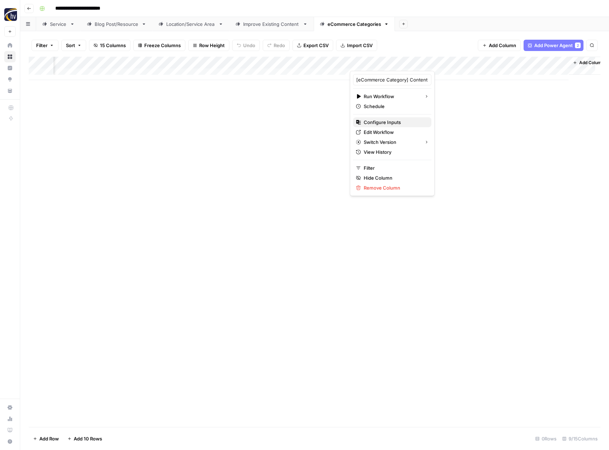
click at [415, 120] on div "Configure Inputs" at bounding box center [392, 122] width 73 height 7
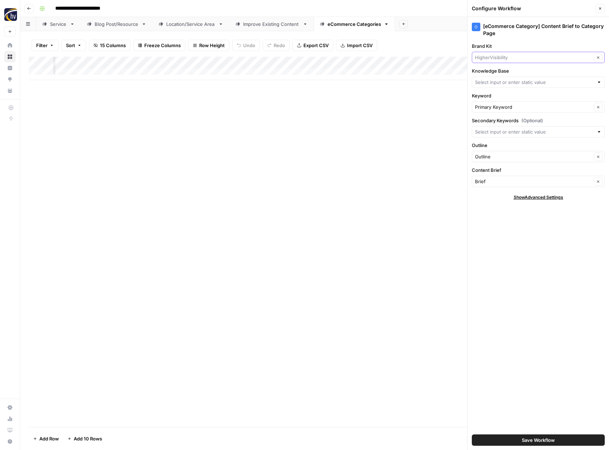
click at [529, 61] on input "Brand Kit" at bounding box center [533, 57] width 117 height 7
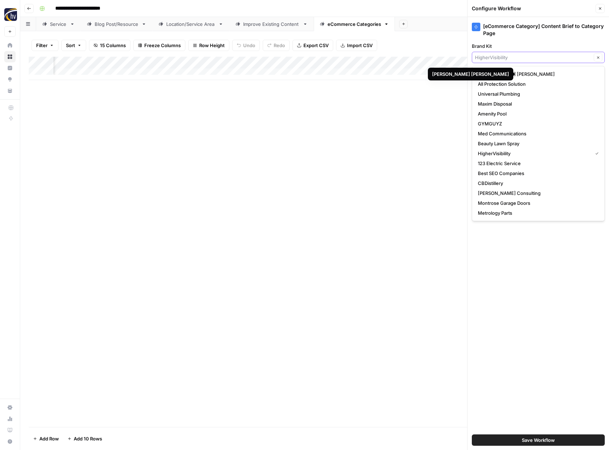
click at [522, 61] on input "Brand Kit" at bounding box center [533, 57] width 117 height 7
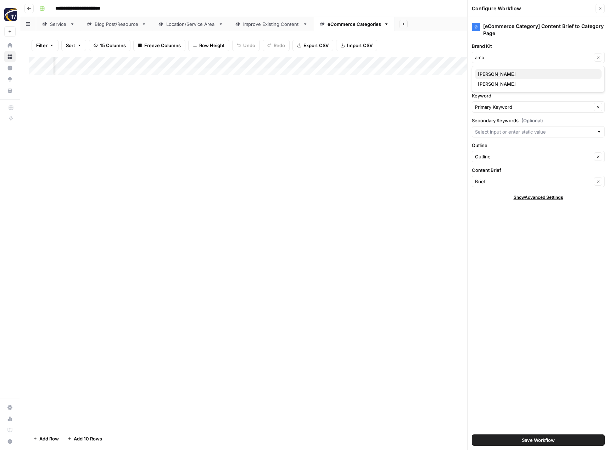
click at [509, 70] on span "[PERSON_NAME]" at bounding box center [536, 73] width 118 height 7
type input "[PERSON_NAME]"
click at [508, 79] on input "Knowledge Base" at bounding box center [534, 82] width 119 height 7
click at [506, 97] on span "[PERSON_NAME] Sitemap" at bounding box center [536, 98] width 118 height 7
type input "[PERSON_NAME] Sitemap"
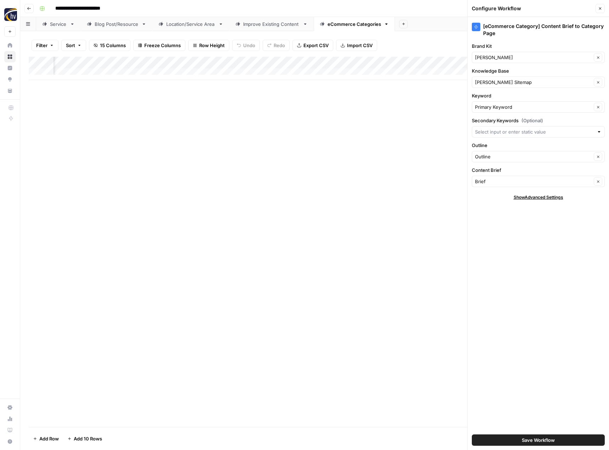
click at [520, 438] on button "Save Workflow" at bounding box center [537, 439] width 133 height 11
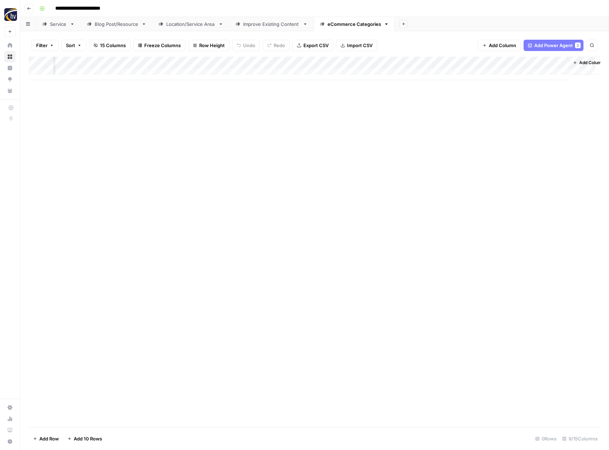
click at [383, 237] on div "Add Column" at bounding box center [314, 242] width 571 height 370
click at [29, 8] on icon "button" at bounding box center [29, 8] width 4 height 4
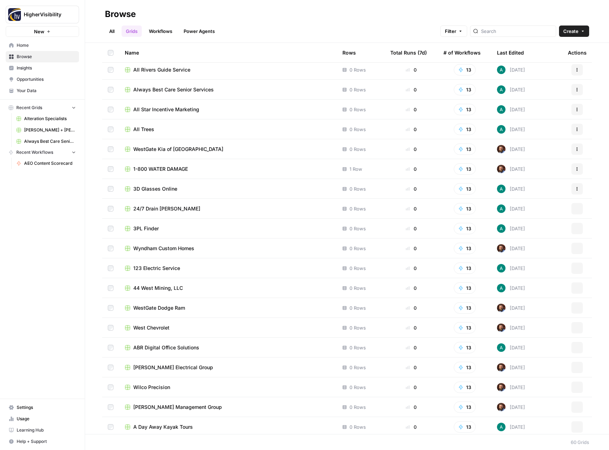
scroll to position [819, 0]
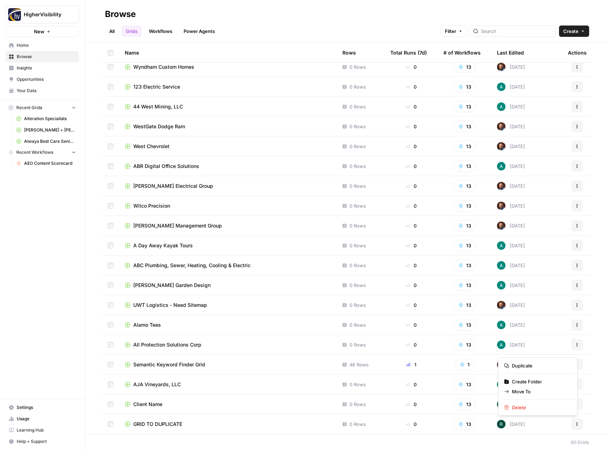
click at [574, 424] on button "Actions" at bounding box center [576, 423] width 11 height 11
click at [553, 368] on span "Duplicate" at bounding box center [539, 365] width 57 height 7
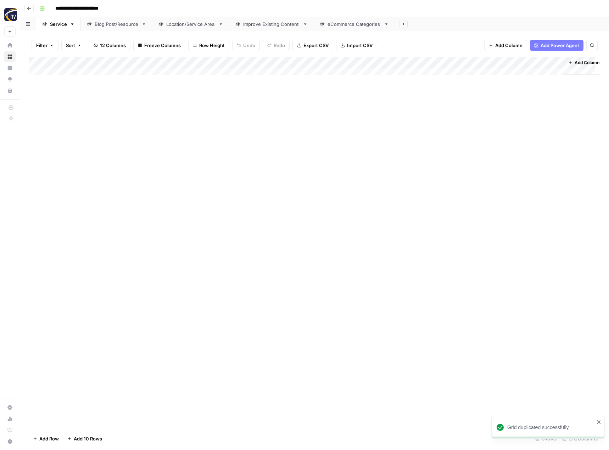
click at [85, 7] on input "**********" at bounding box center [88, 8] width 73 height 11
paste input "*********"
type input "**********"
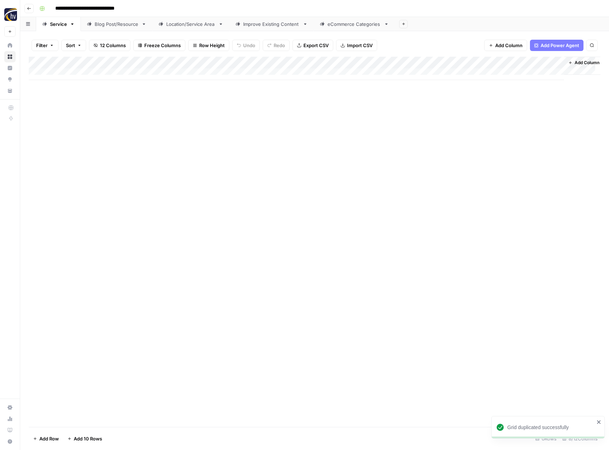
click at [136, 162] on div "Add Column" at bounding box center [314, 242] width 571 height 370
click at [167, 61] on div "Add Column" at bounding box center [314, 68] width 571 height 23
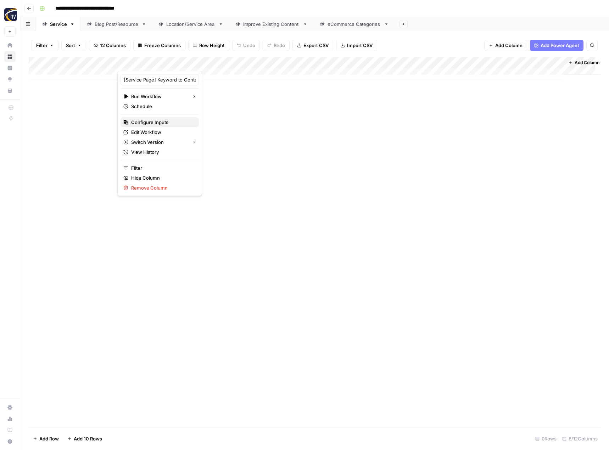
click at [157, 124] on span "Configure Inputs" at bounding box center [162, 122] width 62 height 7
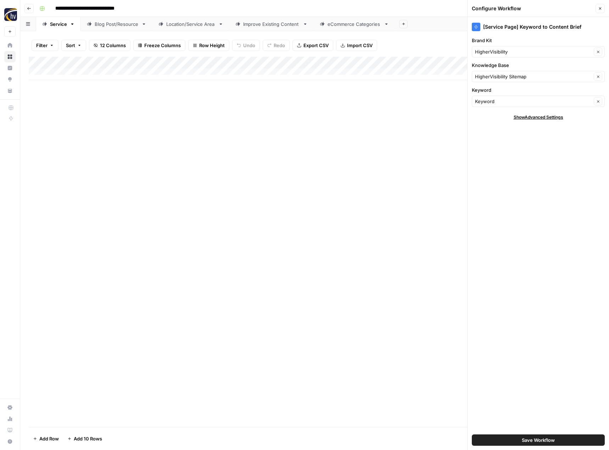
click at [506, 56] on div "HigherVisibility Clear" at bounding box center [537, 51] width 133 height 11
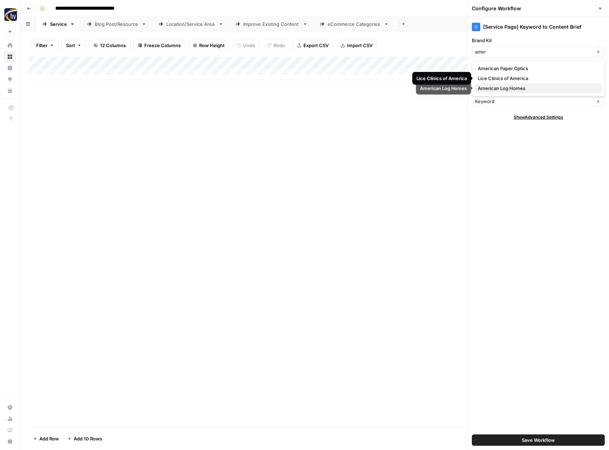
click at [502, 88] on span "American Log Homes" at bounding box center [536, 88] width 118 height 7
type input "American Log Homes"
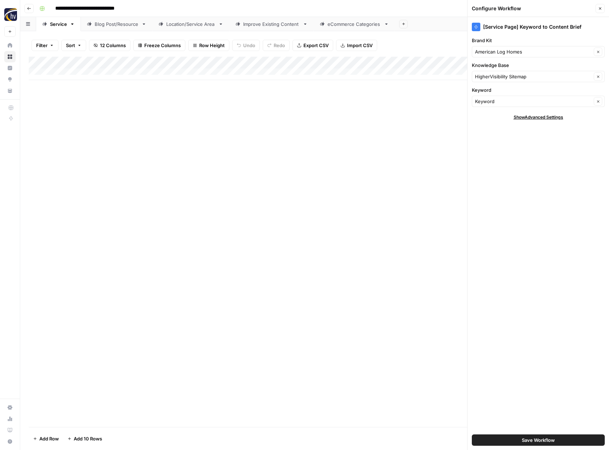
click at [502, 81] on div "HigherVisibility Sitemap Clear" at bounding box center [537, 76] width 133 height 11
click at [495, 102] on span "American Log Homes Sitemap" at bounding box center [536, 103] width 118 height 7
type input "American Log Homes Sitemap"
click at [522, 436] on button "Save Workflow" at bounding box center [537, 439] width 133 height 11
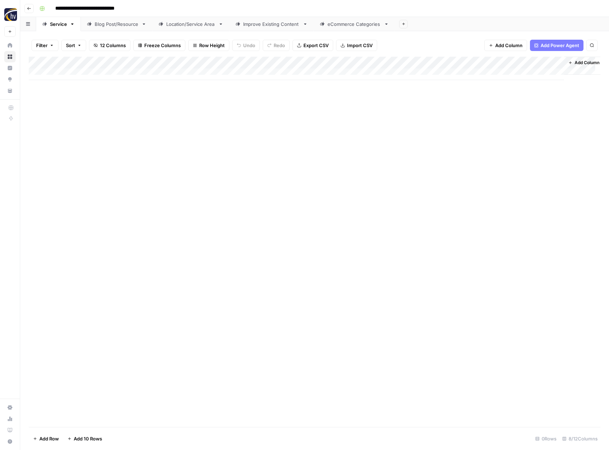
click at [486, 62] on div "Add Column" at bounding box center [314, 68] width 571 height 23
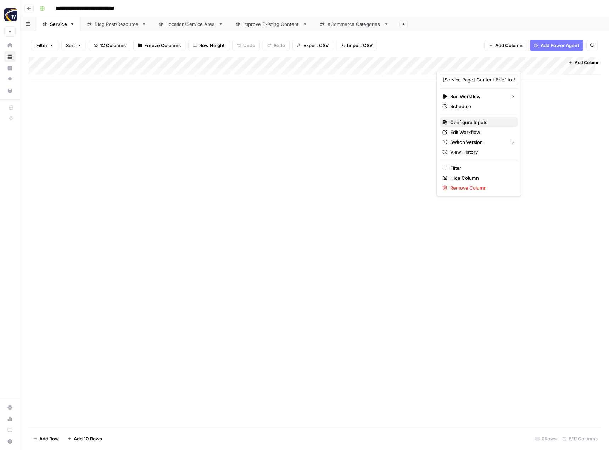
click at [472, 125] on span "Configure Inputs" at bounding box center [481, 122] width 62 height 7
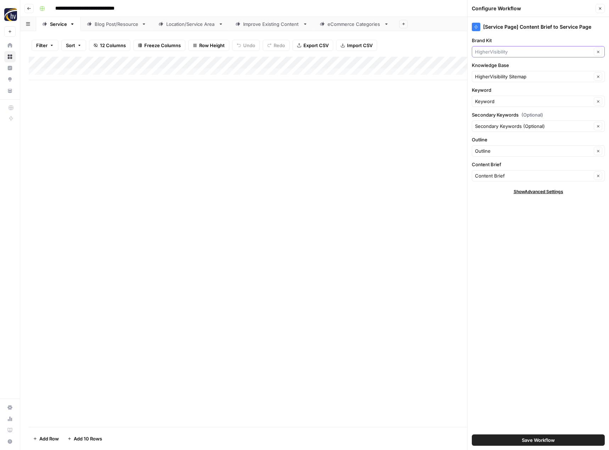
click at [503, 51] on input "Brand Kit" at bounding box center [533, 51] width 117 height 7
click at [499, 89] on span "American Log Homes" at bounding box center [536, 88] width 118 height 7
type input "American Log Homes"
click at [507, 76] on input "Knowledge Base" at bounding box center [533, 76] width 117 height 7
click at [505, 104] on span "American Log Homes Sitemap" at bounding box center [536, 103] width 118 height 7
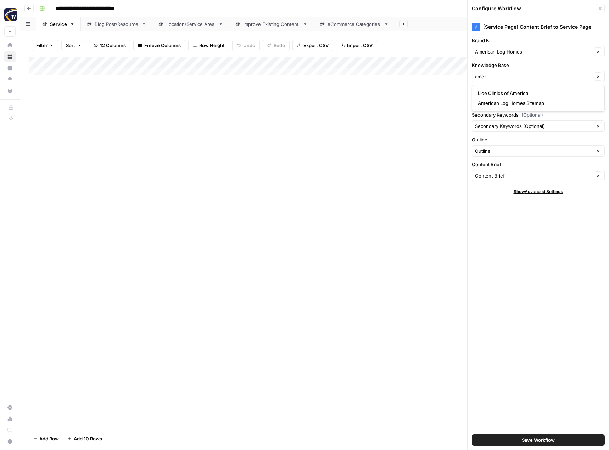
type input "American Log Homes Sitemap"
click at [522, 439] on span "Save Workflow" at bounding box center [537, 439] width 33 height 7
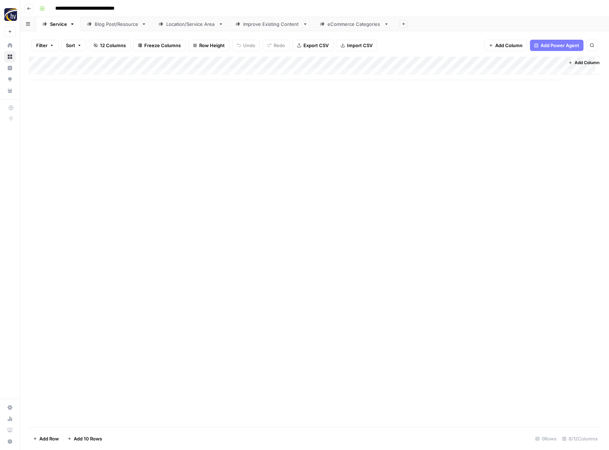
click at [119, 30] on link "Blog Post/Resource" at bounding box center [117, 24] width 72 height 14
click at [168, 62] on div "Add Column" at bounding box center [314, 68] width 571 height 23
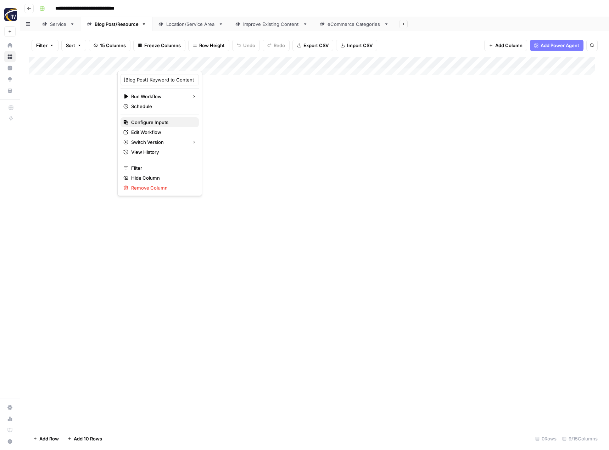
click at [153, 122] on span "Configure Inputs" at bounding box center [162, 122] width 62 height 7
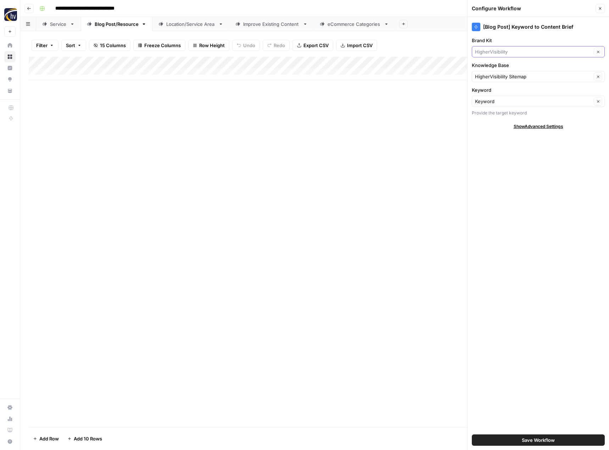
click at [509, 48] on input "Brand Kit" at bounding box center [533, 51] width 117 height 7
click at [498, 91] on span "American Log Homes" at bounding box center [536, 88] width 118 height 7
type input "American Log Homes"
click at [503, 81] on div "HigherVisibility Sitemap Clear" at bounding box center [537, 76] width 133 height 11
click at [501, 102] on span "American Log Homes Sitemap" at bounding box center [536, 103] width 118 height 7
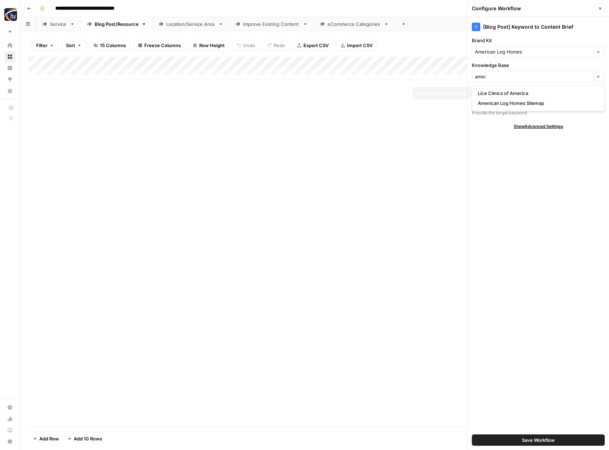
type input "American Log Homes Sitemap"
click at [536, 442] on span "Save Workflow" at bounding box center [537, 439] width 33 height 7
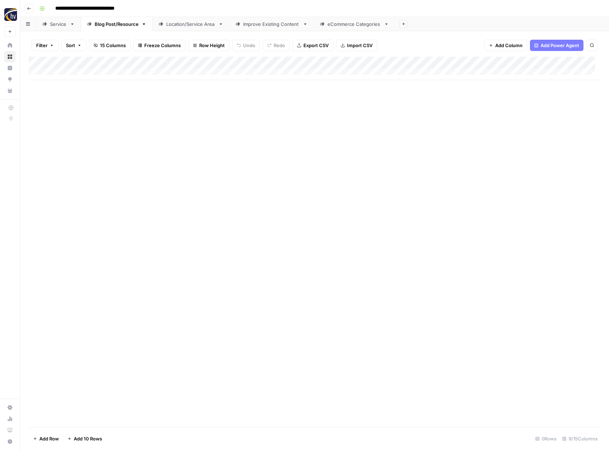
click at [197, 27] on div "Location/Service Area" at bounding box center [190, 24] width 49 height 7
click at [131, 29] on link "Blog Post/Resource" at bounding box center [117, 24] width 72 height 14
click at [550, 62] on div "Add Column" at bounding box center [314, 68] width 571 height 23
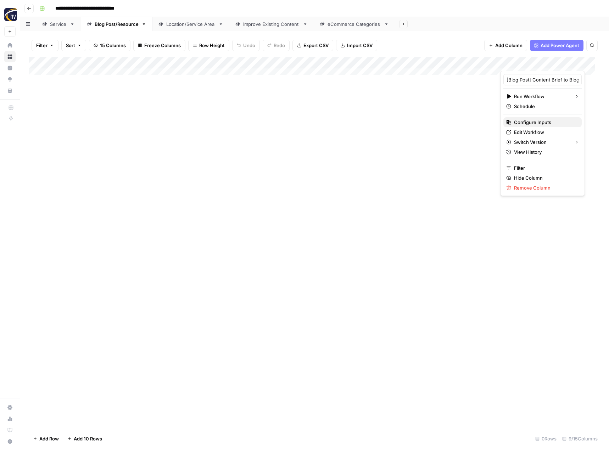
click at [527, 123] on span "Configure Inputs" at bounding box center [545, 122] width 62 height 7
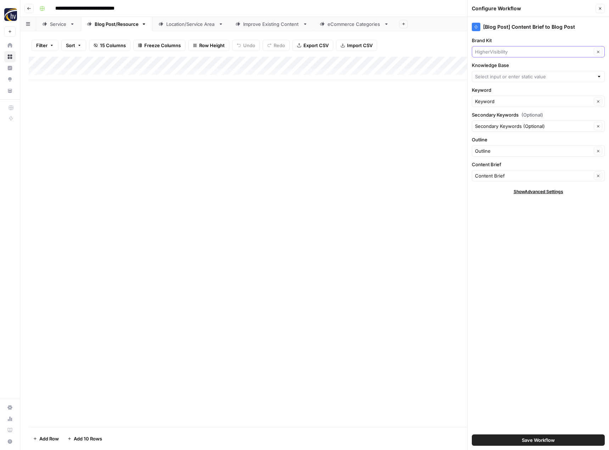
click at [518, 52] on input "Brand Kit" at bounding box center [533, 51] width 117 height 7
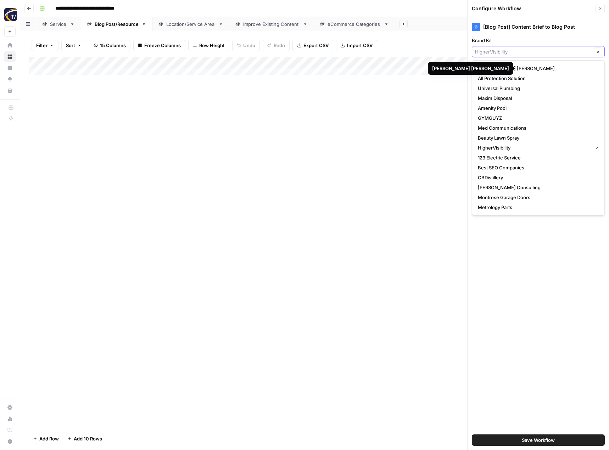
click at [511, 49] on input "Brand Kit" at bounding box center [533, 51] width 117 height 7
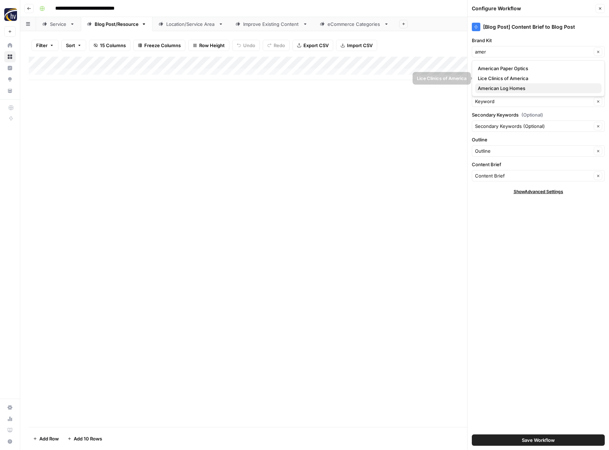
click at [497, 86] on span "American Log Homes" at bounding box center [536, 88] width 118 height 7
type input "American Log Homes"
click at [497, 86] on div "[Blog Post] Content Brief to Blog Post Brand Kit American Log Homes Clear Knowl…" at bounding box center [537, 233] width 141 height 433
click at [497, 83] on div "[Blog Post] Content Brief to Blog Post Brand Kit American Log Homes Clear Knowl…" at bounding box center [537, 233] width 141 height 433
click at [499, 80] on div at bounding box center [537, 76] width 133 height 11
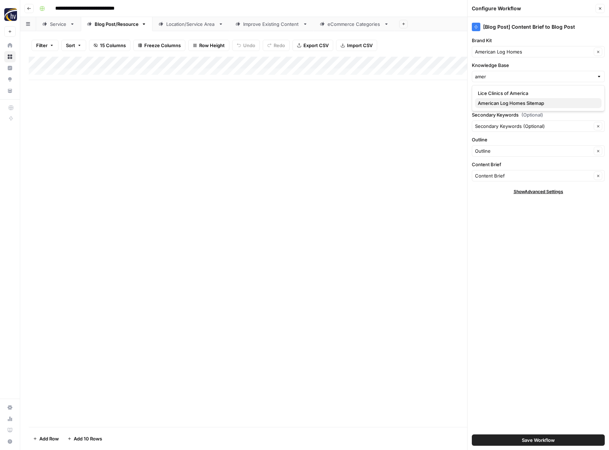
click at [496, 101] on span "American Log Homes Sitemap" at bounding box center [536, 103] width 118 height 7
type input "American Log Homes Sitemap"
click at [505, 440] on button "Save Workflow" at bounding box center [537, 439] width 133 height 11
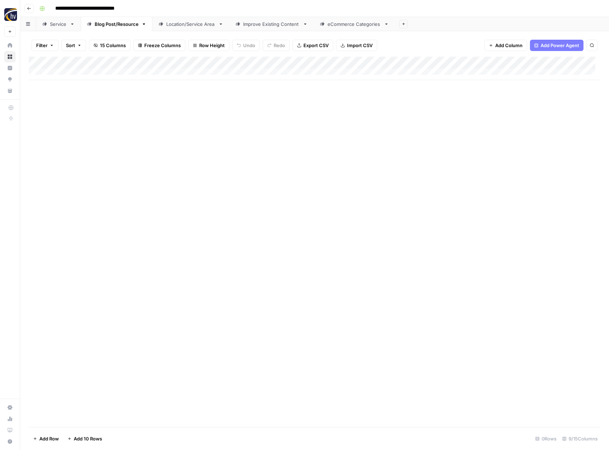
click at [196, 24] on div "Location/Service Area" at bounding box center [190, 24] width 49 height 7
click at [295, 62] on div "Add Column" at bounding box center [314, 68] width 571 height 23
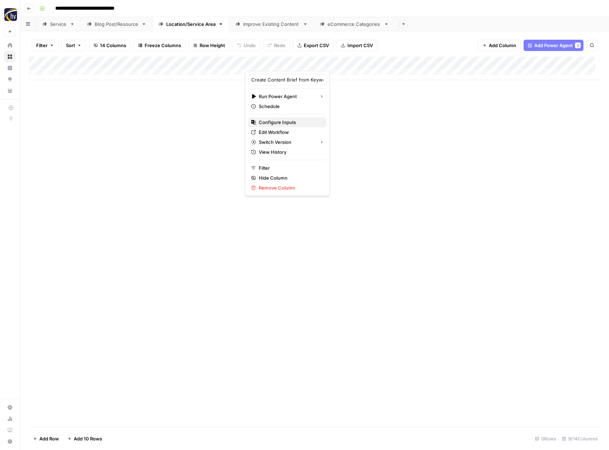
click at [289, 125] on span "Configure Inputs" at bounding box center [290, 122] width 62 height 7
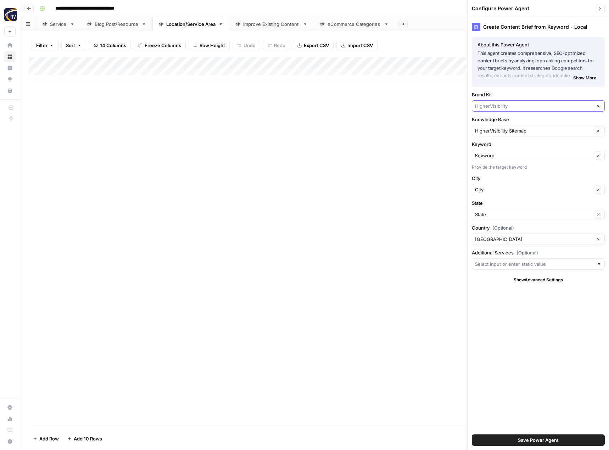
click at [511, 107] on input "Brand Kit" at bounding box center [533, 105] width 117 height 7
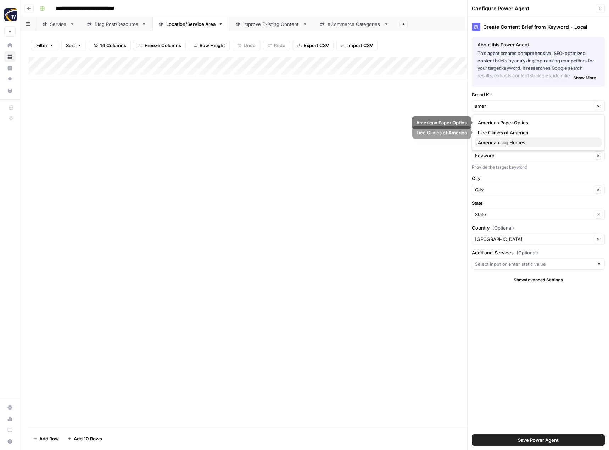
click at [500, 143] on span "American Log Homes" at bounding box center [536, 142] width 118 height 7
type input "American Log Homes"
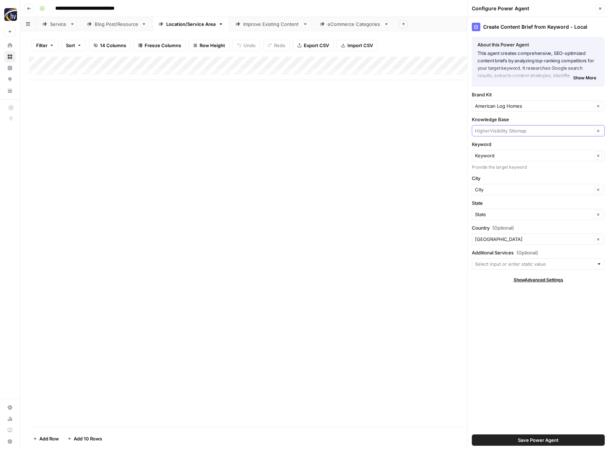
click at [500, 131] on input "Knowledge Base" at bounding box center [533, 130] width 117 height 7
click at [493, 156] on span "American Log Homes Sitemap" at bounding box center [536, 157] width 118 height 7
type input "American Log Homes Sitemap"
click at [553, 439] on span "Save Power Agent" at bounding box center [538, 439] width 41 height 7
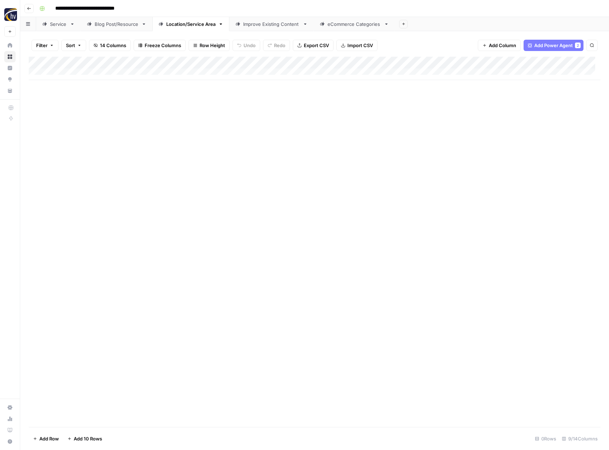
click at [549, 62] on div "Add Column" at bounding box center [314, 68] width 571 height 23
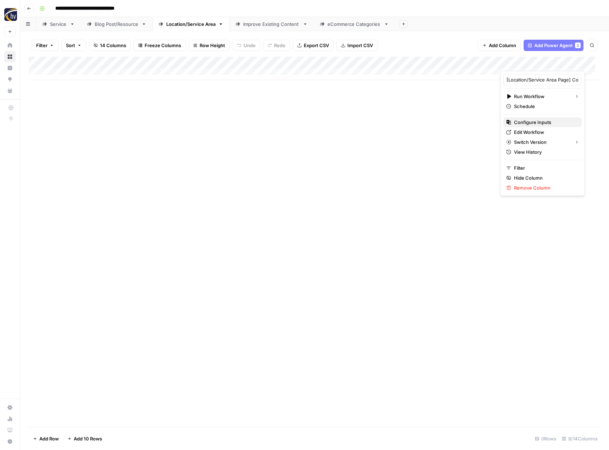
click at [516, 125] on span "Configure Inputs" at bounding box center [545, 122] width 62 height 7
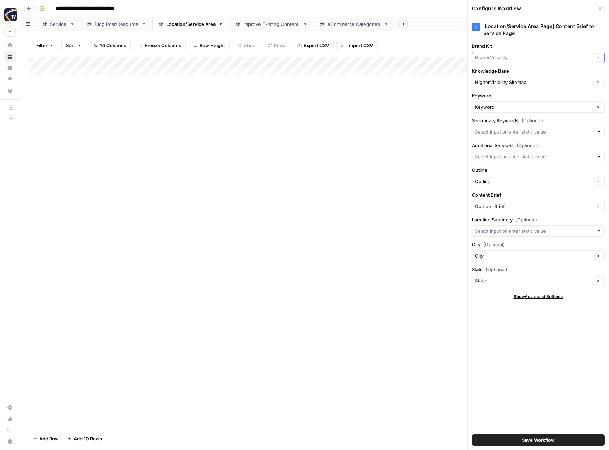
click at [505, 60] on input "Brand Kit" at bounding box center [533, 57] width 117 height 7
click at [496, 94] on span "American Log Homes" at bounding box center [536, 93] width 118 height 7
type input "American Log Homes"
click at [500, 85] on input "Knowledge Base" at bounding box center [533, 82] width 117 height 7
click at [498, 107] on span "American Log Homes Sitemap" at bounding box center [536, 108] width 118 height 7
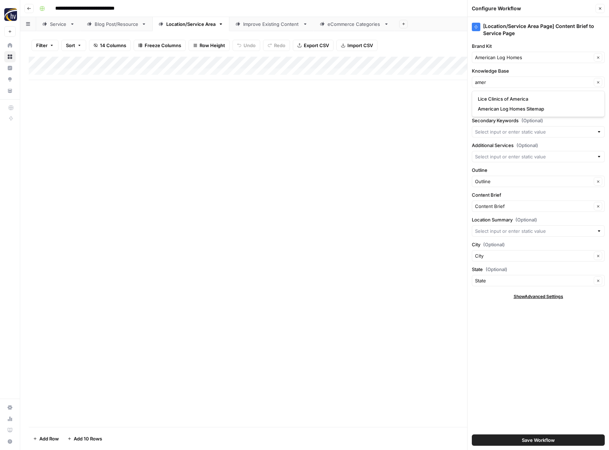
type input "American Log Homes Sitemap"
click at [521, 438] on button "Save Workflow" at bounding box center [537, 439] width 133 height 11
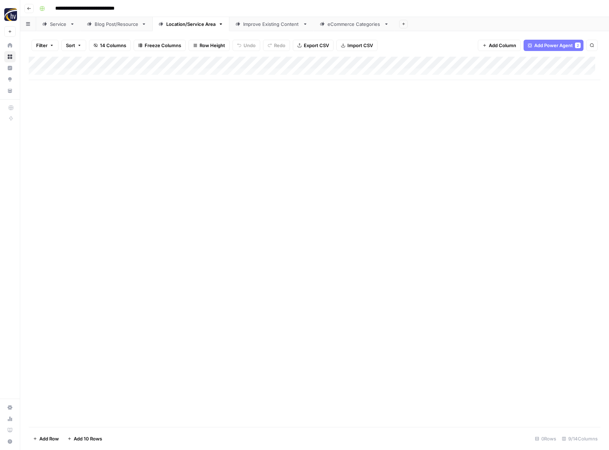
click at [267, 25] on div "Improve Existing Content" at bounding box center [271, 24] width 57 height 7
click at [421, 63] on div "Add Column" at bounding box center [314, 68] width 571 height 23
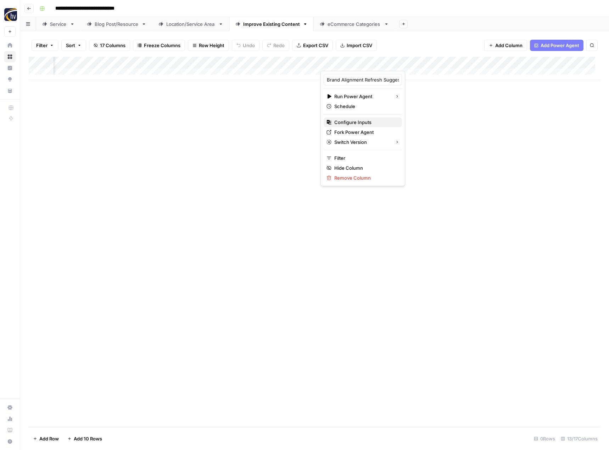
click at [361, 123] on span "Configure Inputs" at bounding box center [365, 122] width 62 height 7
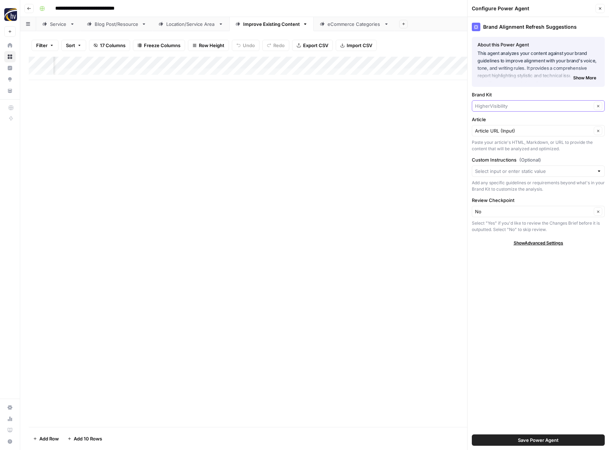
click at [492, 106] on input "Brand Kit" at bounding box center [533, 105] width 117 height 7
click at [485, 142] on span "American Log Homes" at bounding box center [536, 142] width 118 height 7
type input "American Log Homes"
click at [530, 437] on span "Save Power Agent" at bounding box center [538, 439] width 41 height 7
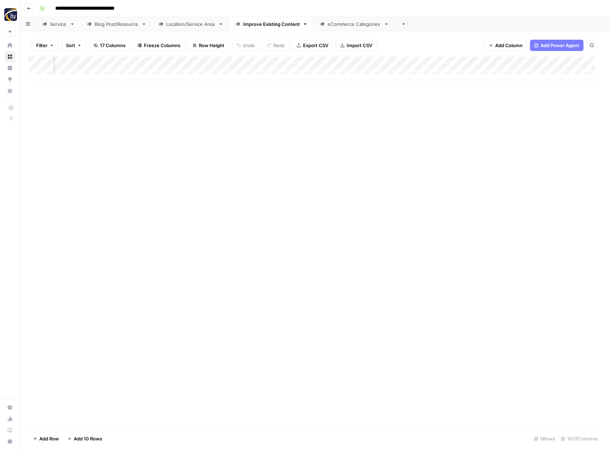
scroll to position [0, 502]
click at [394, 63] on div "Add Column" at bounding box center [314, 68] width 571 height 23
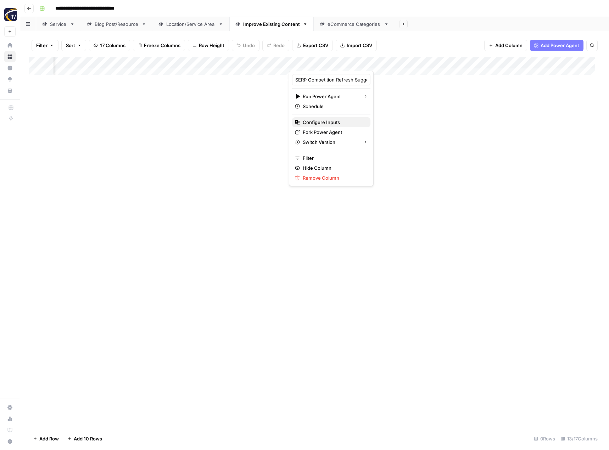
click at [341, 120] on span "Configure Inputs" at bounding box center [334, 122] width 62 height 7
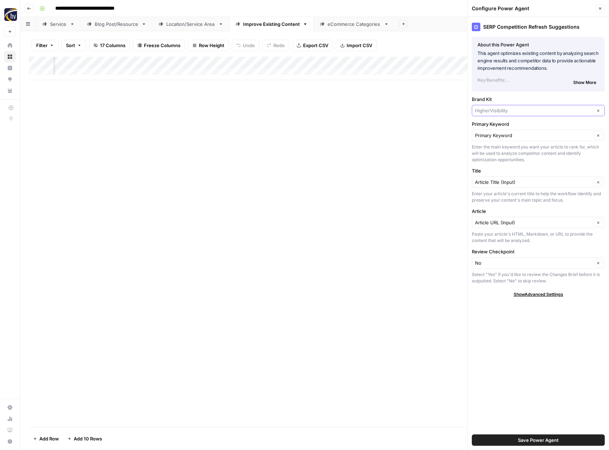
click at [504, 113] on input "Brand Kit" at bounding box center [533, 110] width 117 height 7
click at [497, 147] on span "American Log Homes" at bounding box center [536, 146] width 118 height 7
type input "American Log Homes"
click at [554, 441] on span "Save Power Agent" at bounding box center [538, 439] width 41 height 7
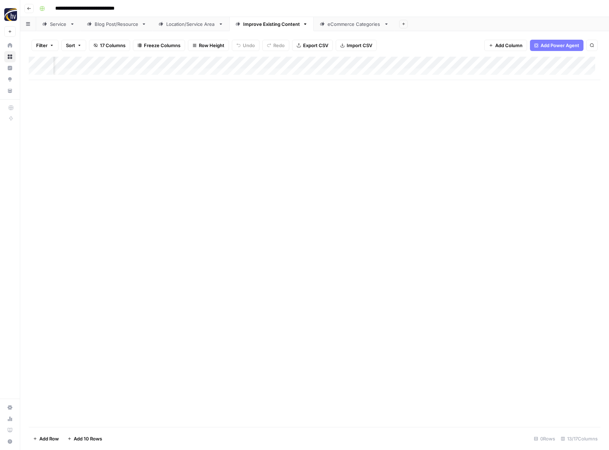
click at [568, 61] on div "Add Column" at bounding box center [314, 68] width 571 height 23
click at [518, 125] on span "Configure Inputs" at bounding box center [517, 122] width 62 height 7
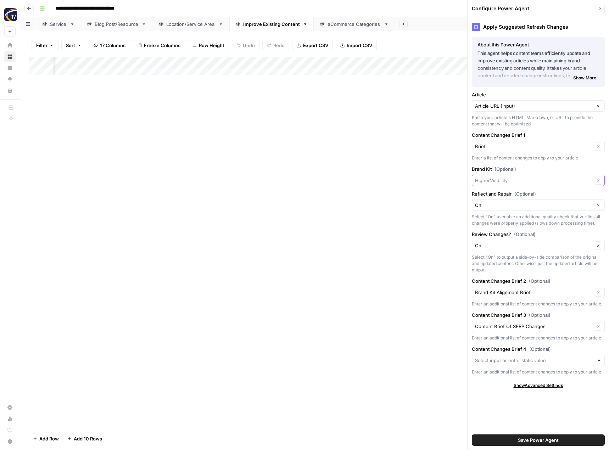
click at [499, 179] on input "Brand Kit (Optional)" at bounding box center [533, 180] width 117 height 7
click at [493, 216] on span "American Log Homes" at bounding box center [536, 216] width 118 height 7
type input "American Log Homes"
click at [543, 440] on span "Save Power Agent" at bounding box center [538, 439] width 41 height 7
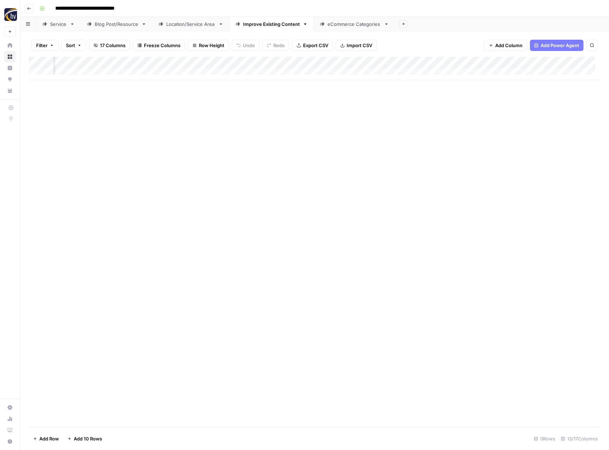
click at [336, 27] on div "eCommerce Categories" at bounding box center [353, 24] width 53 height 7
type input "**********"
click at [346, 60] on div "Add Column" at bounding box center [314, 68] width 571 height 23
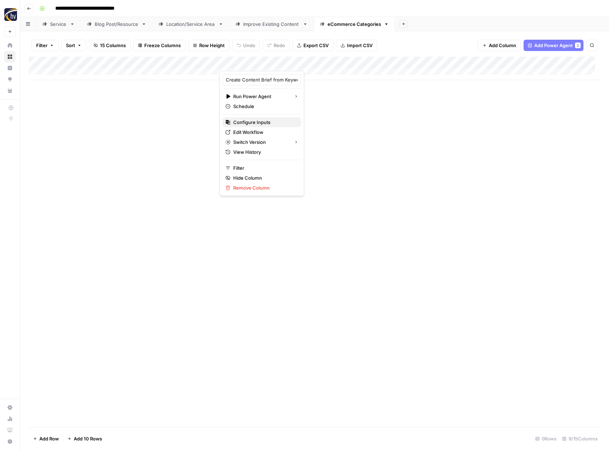
click at [271, 123] on span "Configure Inputs" at bounding box center [264, 122] width 62 height 7
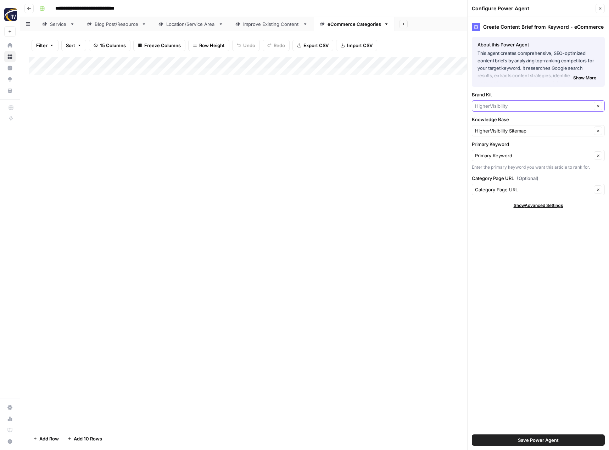
click at [511, 103] on input "Brand Kit" at bounding box center [533, 105] width 117 height 7
click at [503, 143] on span "American Log Homes" at bounding box center [536, 142] width 118 height 7
type input "American Log Homes"
click at [525, 440] on span "Save Power Agent" at bounding box center [538, 439] width 41 height 7
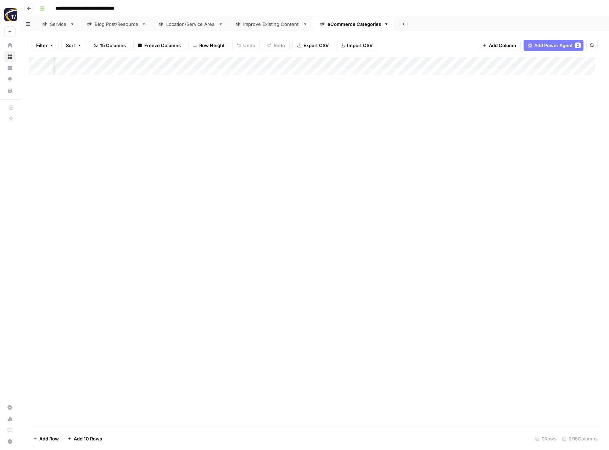
scroll to position [0, 232]
click at [524, 64] on div "Add Column" at bounding box center [314, 68] width 571 height 23
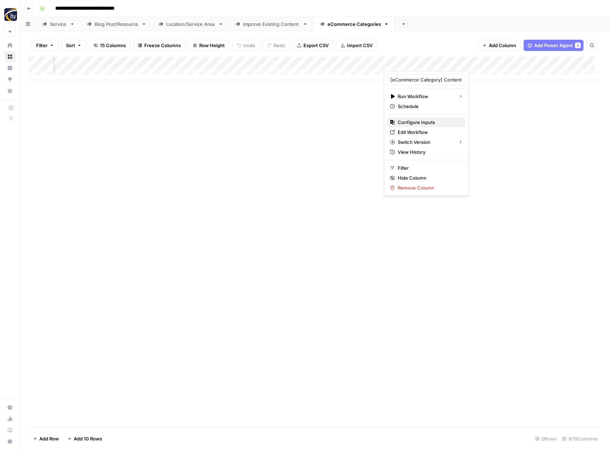
click at [441, 122] on span "Configure Inputs" at bounding box center [428, 122] width 62 height 7
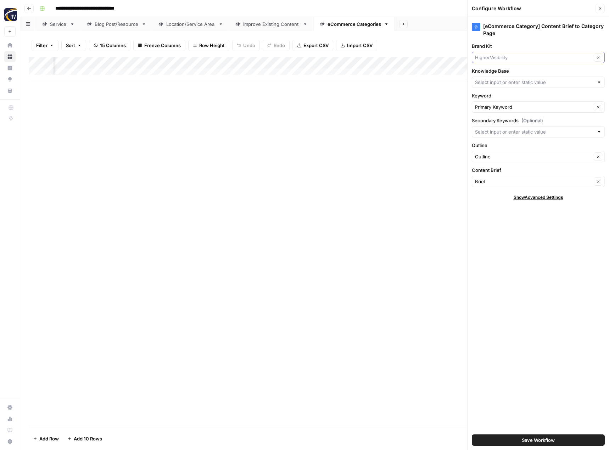
click at [511, 61] on input "Brand Kit" at bounding box center [533, 57] width 117 height 7
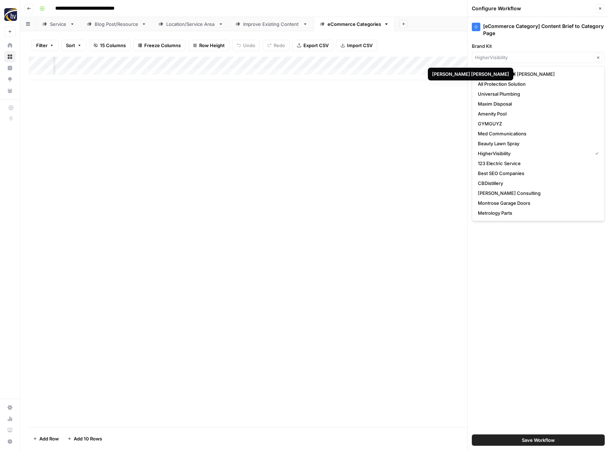
click at [505, 53] on div "Clear" at bounding box center [537, 57] width 133 height 11
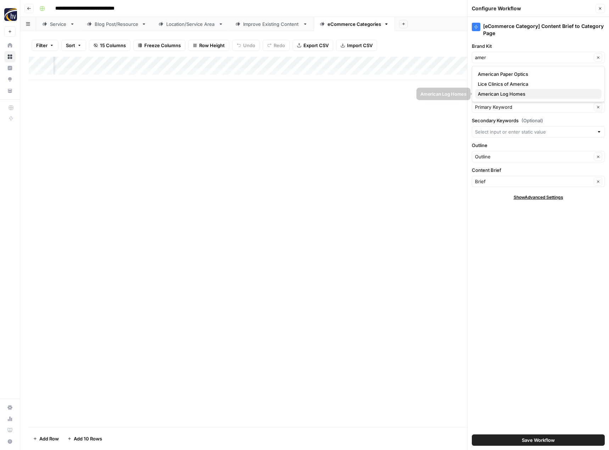
click at [497, 92] on span "American Log Homes" at bounding box center [536, 93] width 118 height 7
type input "American Log Homes"
click at [502, 82] on input "Knowledge Base" at bounding box center [534, 82] width 119 height 7
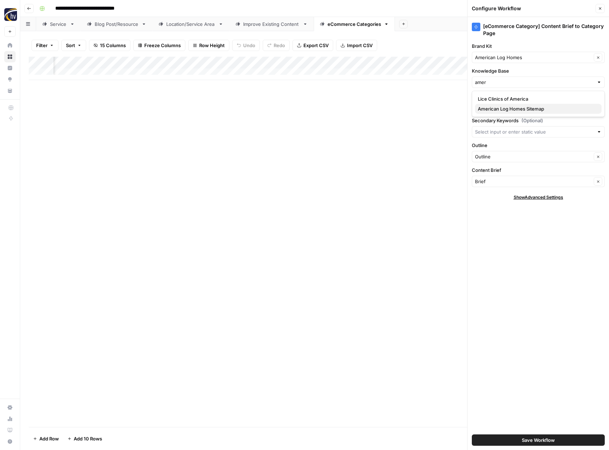
click at [499, 109] on span "American Log Homes Sitemap" at bounding box center [536, 108] width 118 height 7
type input "American Log Homes Sitemap"
click at [536, 443] on span "Save Workflow" at bounding box center [537, 439] width 33 height 7
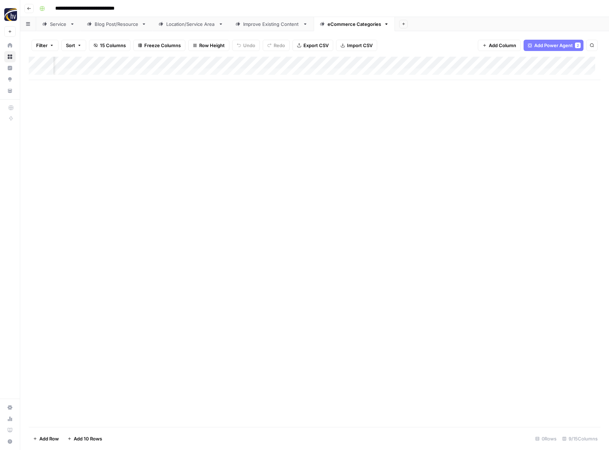
click at [423, 261] on div "Add Column" at bounding box center [314, 242] width 571 height 370
click at [31, 7] on icon "button" at bounding box center [29, 8] width 4 height 4
